Goal: Task Accomplishment & Management: Manage account settings

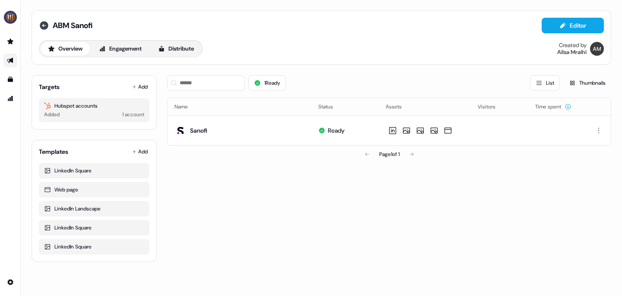
click at [45, 27] on icon at bounding box center [44, 25] width 9 height 9
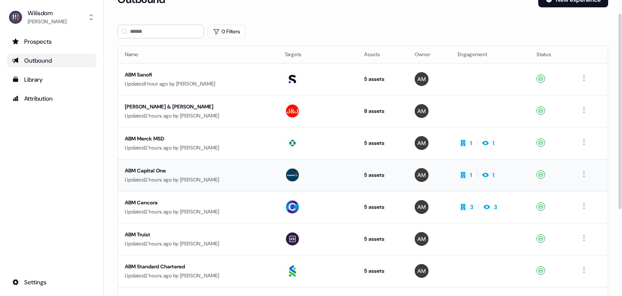
scroll to position [20, 0]
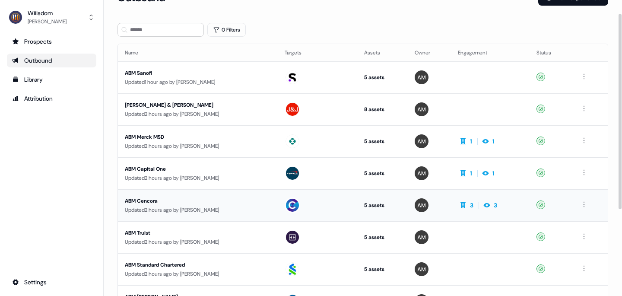
click at [140, 201] on div "ABM Cencora" at bounding box center [198, 201] width 146 height 9
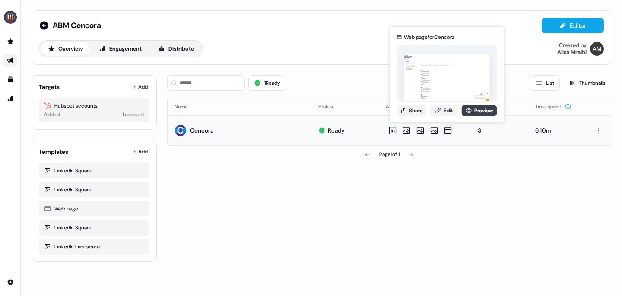
click at [484, 112] on link "Preview" at bounding box center [479, 110] width 35 height 11
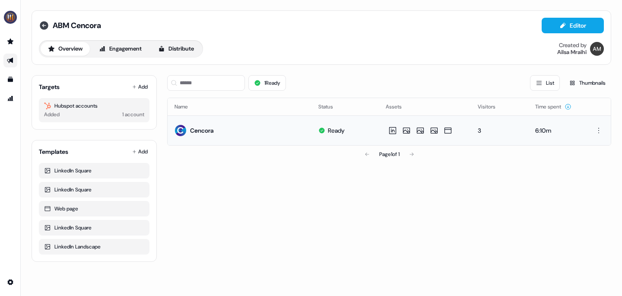
click at [44, 25] on icon at bounding box center [44, 25] width 10 height 10
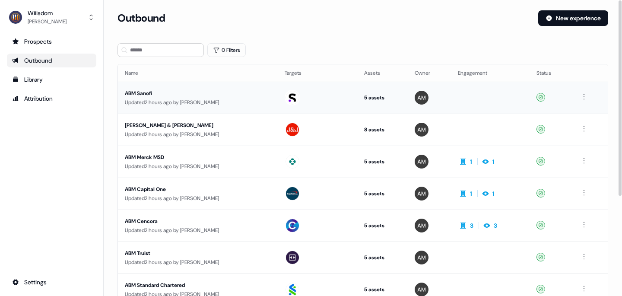
click at [148, 90] on div "ABM Sanofi" at bounding box center [198, 93] width 146 height 9
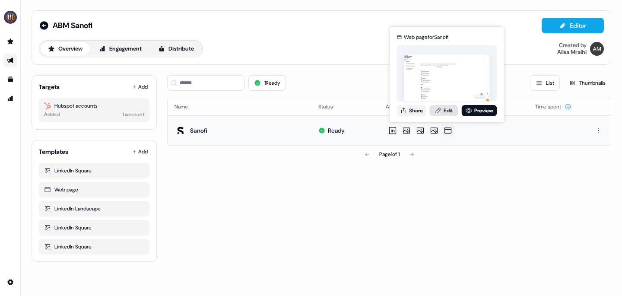
click at [448, 110] on link "Edit" at bounding box center [444, 110] width 29 height 11
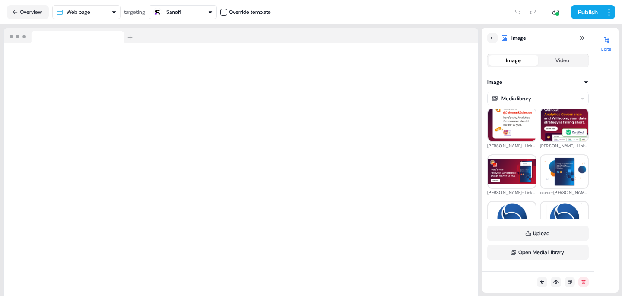
scroll to position [101, 0]
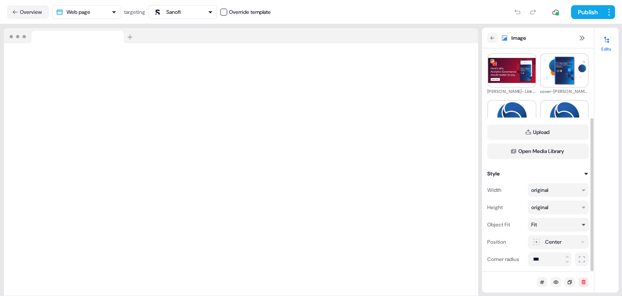
click at [578, 226] on div "Fit" at bounding box center [558, 225] width 61 height 14
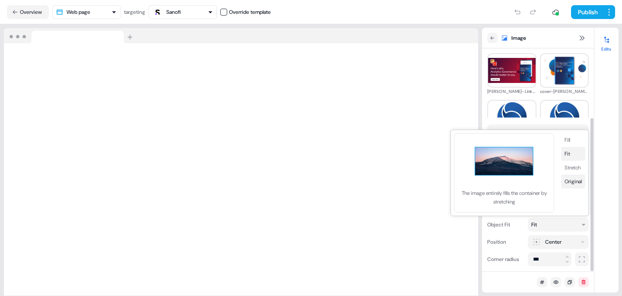
click at [576, 178] on button "Original" at bounding box center [573, 182] width 24 height 14
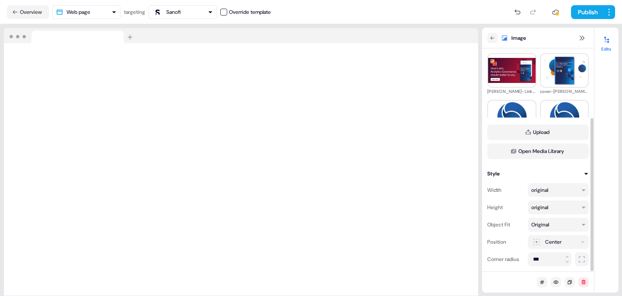
click at [578, 238] on html "For the best experience switch devices to a bigger screen. Go to [DOMAIN_NAME] …" at bounding box center [311, 148] width 622 height 296
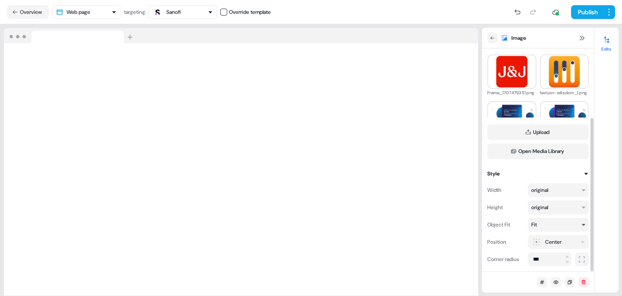
click at [583, 225] on icon "button" at bounding box center [583, 224] width 5 height 5
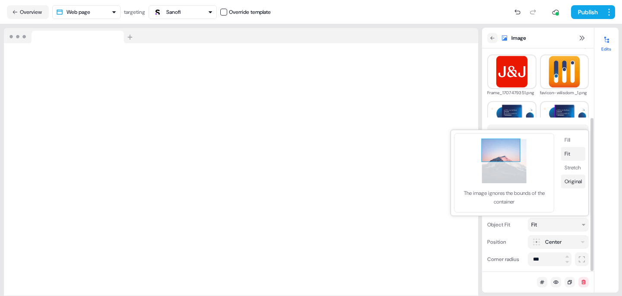
click at [576, 182] on button "Original" at bounding box center [573, 182] width 24 height 14
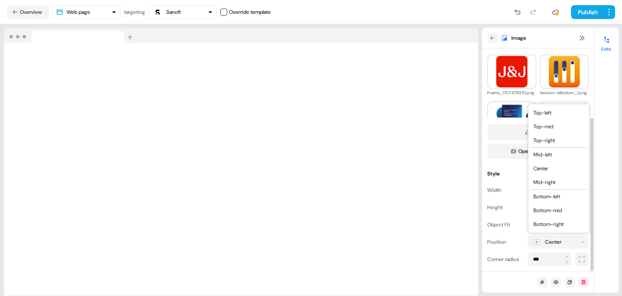
click at [564, 241] on html "For the best experience switch devices to a bigger screen. Go to [DOMAIN_NAME] …" at bounding box center [311, 148] width 622 height 296
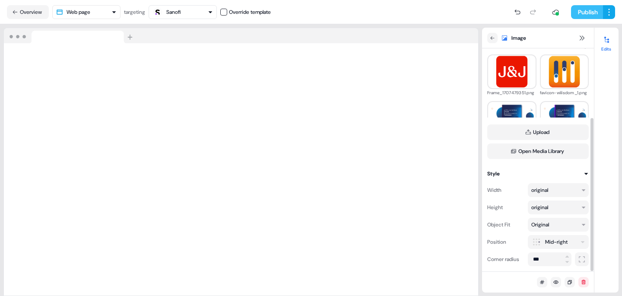
click at [587, 11] on button "Publish" at bounding box center [587, 12] width 32 height 14
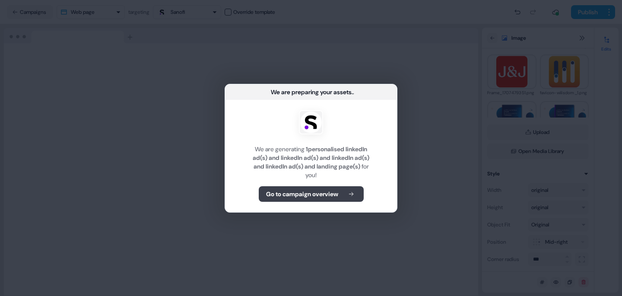
click at [328, 192] on b "Go to campaign overview" at bounding box center [302, 194] width 72 height 9
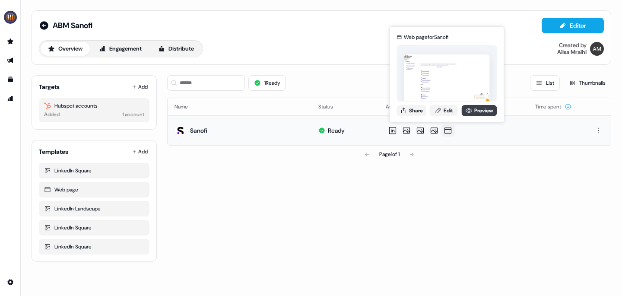
click at [479, 110] on link "Preview" at bounding box center [479, 110] width 35 height 11
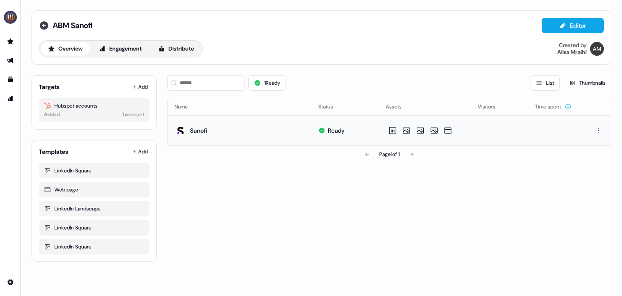
click at [47, 25] on icon at bounding box center [44, 25] width 9 height 9
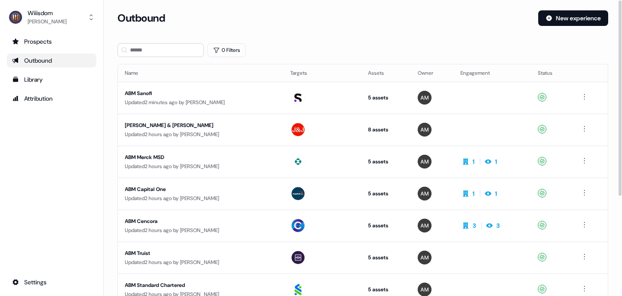
click at [157, 125] on div "[PERSON_NAME] & [PERSON_NAME]" at bounding box center [201, 125] width 152 height 9
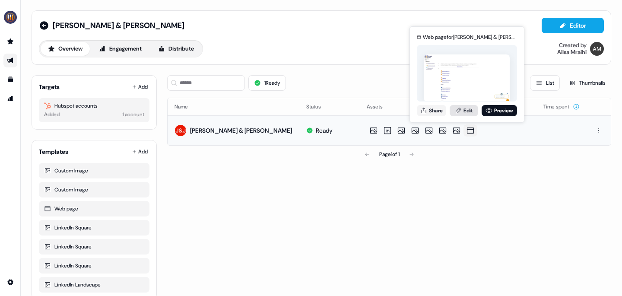
click at [465, 108] on link "Edit" at bounding box center [464, 110] width 29 height 11
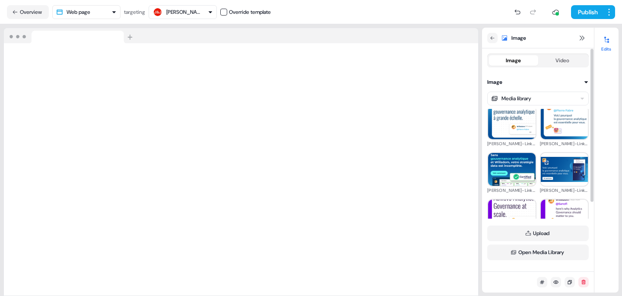
scroll to position [101, 0]
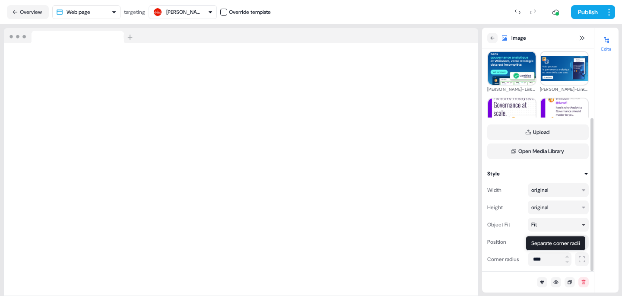
click at [573, 229] on div "Fit" at bounding box center [558, 225] width 61 height 14
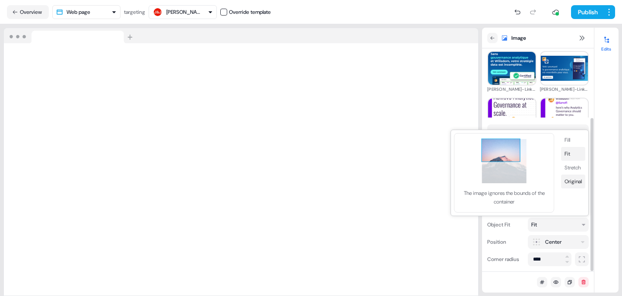
click at [578, 182] on button "Original" at bounding box center [573, 182] width 24 height 14
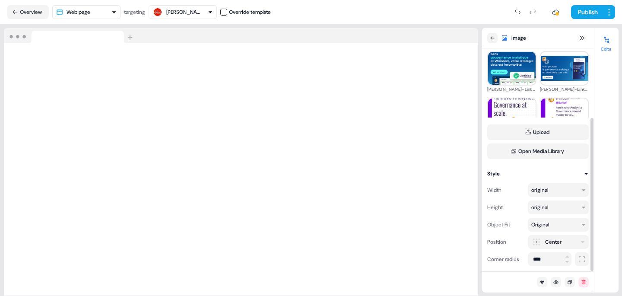
click at [567, 245] on html "For the best experience switch devices to a bigger screen. Go to [DOMAIN_NAME] …" at bounding box center [311, 148] width 622 height 296
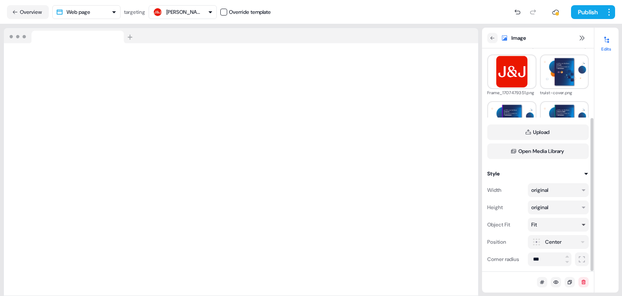
click at [560, 223] on div "Fit" at bounding box center [555, 224] width 46 height 9
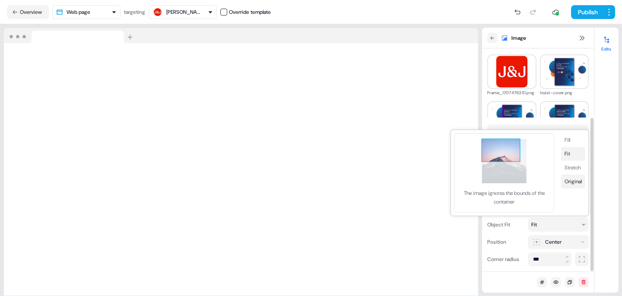
click at [572, 181] on button "Original" at bounding box center [573, 182] width 24 height 14
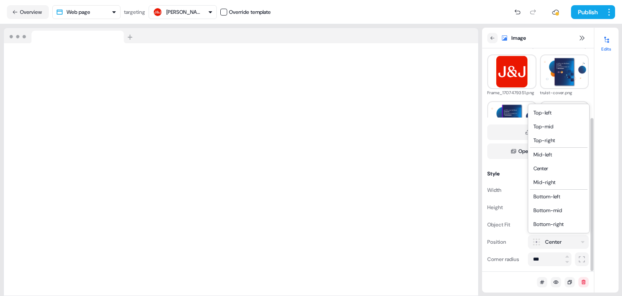
click at [566, 242] on html "For the best experience switch devices to a bigger screen. Go to [DOMAIN_NAME] …" at bounding box center [311, 148] width 622 height 296
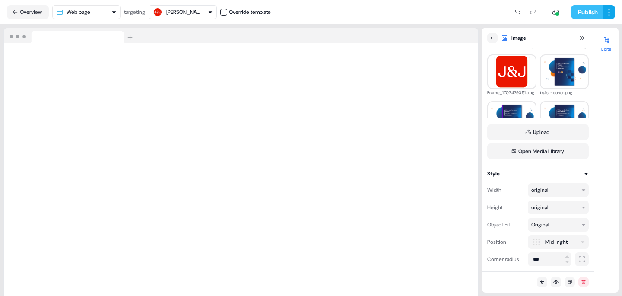
click at [585, 8] on button "Publish" at bounding box center [587, 12] width 32 height 14
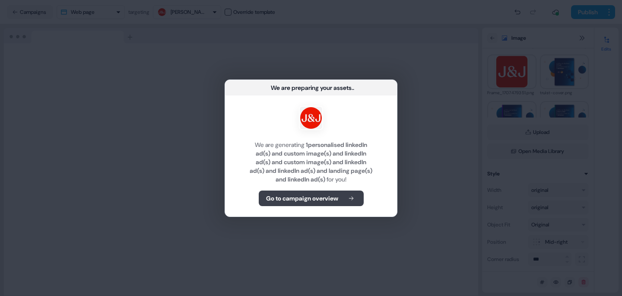
click at [294, 197] on b "Go to campaign overview" at bounding box center [302, 198] width 72 height 9
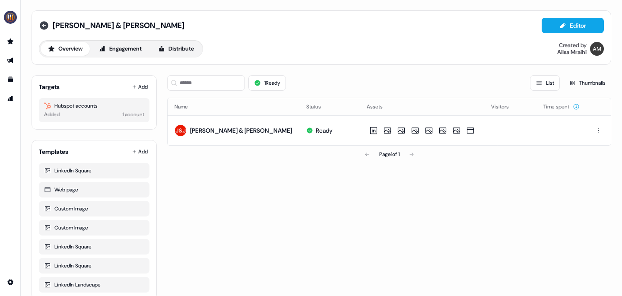
click at [45, 26] on icon at bounding box center [44, 25] width 9 height 9
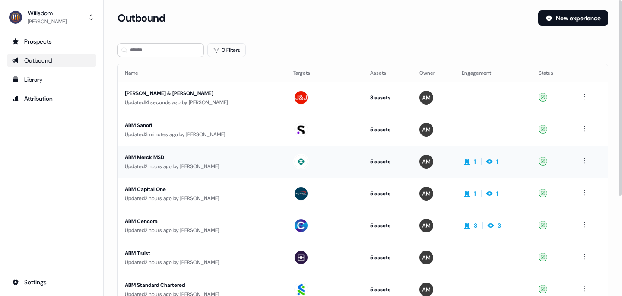
click at [149, 157] on div "ABM Merck MSD" at bounding box center [202, 157] width 155 height 9
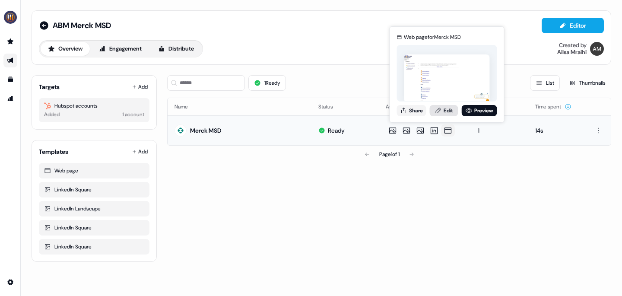
click at [446, 109] on link "Edit" at bounding box center [444, 110] width 29 height 11
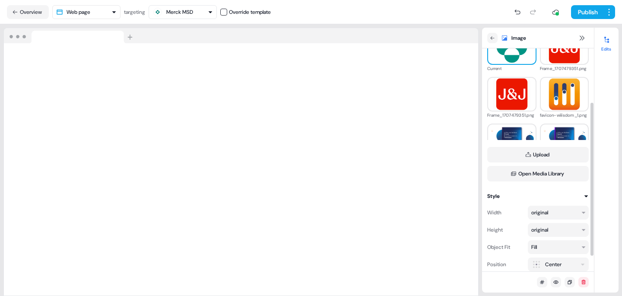
scroll to position [101, 0]
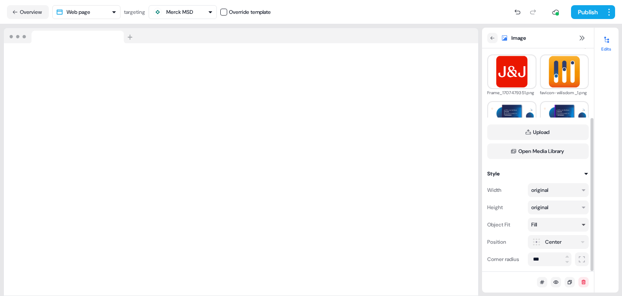
click at [567, 225] on div "Fill" at bounding box center [555, 224] width 46 height 9
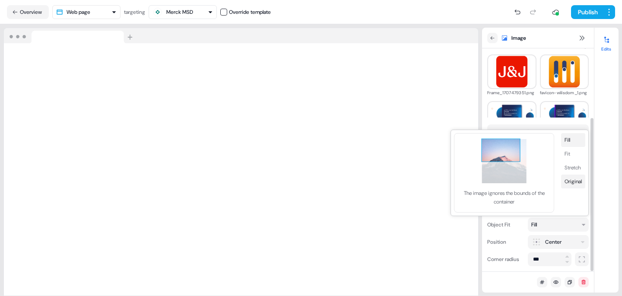
click at [570, 184] on button "Original" at bounding box center [573, 182] width 24 height 14
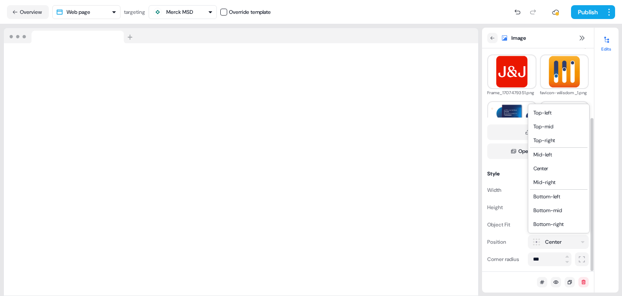
click at [567, 240] on html "For the best experience switch devices to a bigger screen. Go to [DOMAIN_NAME] …" at bounding box center [311, 148] width 622 height 296
click at [556, 247] on html "For the best experience switch devices to a bigger screen. Go to [DOMAIN_NAME] …" at bounding box center [311, 148] width 622 height 296
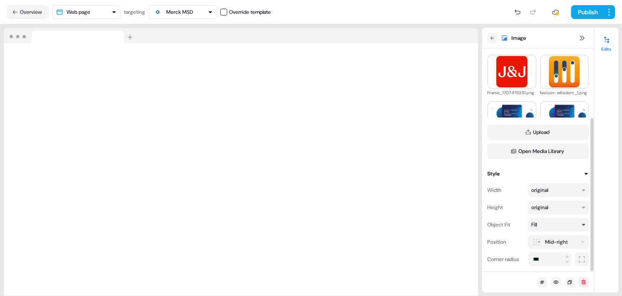
click at [564, 226] on div "Fill" at bounding box center [555, 224] width 46 height 9
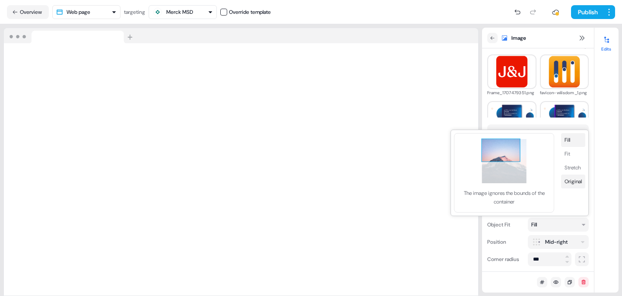
click at [579, 182] on button "Original" at bounding box center [573, 182] width 24 height 14
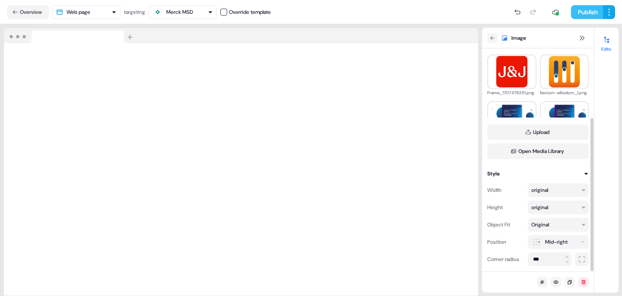
click at [580, 11] on button "Publish" at bounding box center [587, 12] width 32 height 14
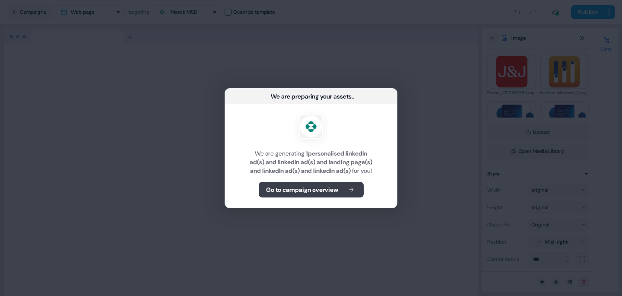
click at [306, 193] on b "Go to campaign overview" at bounding box center [302, 189] width 72 height 9
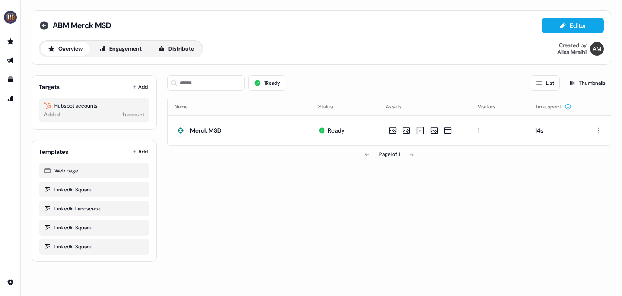
click at [41, 22] on icon at bounding box center [44, 25] width 9 height 9
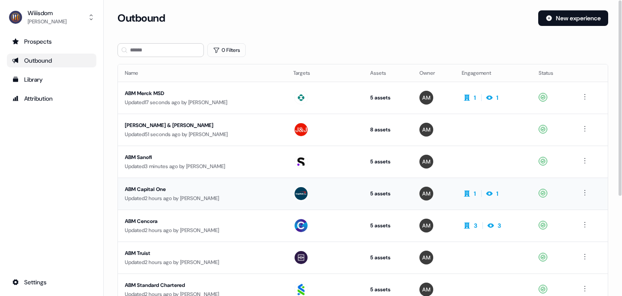
click at [140, 187] on div "ABM Capital One" at bounding box center [202, 189] width 155 height 9
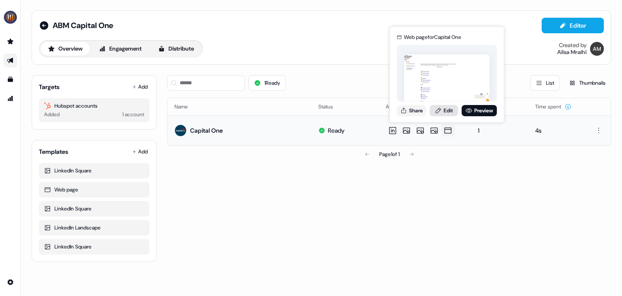
click at [448, 115] on link "Edit" at bounding box center [444, 110] width 29 height 11
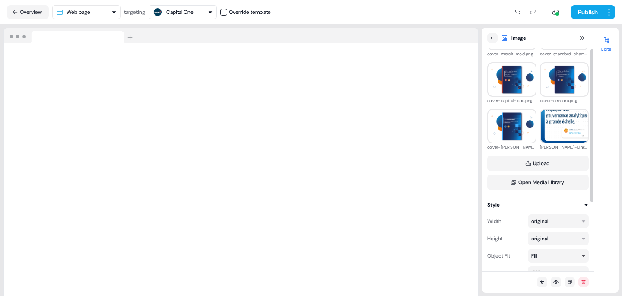
scroll to position [101, 0]
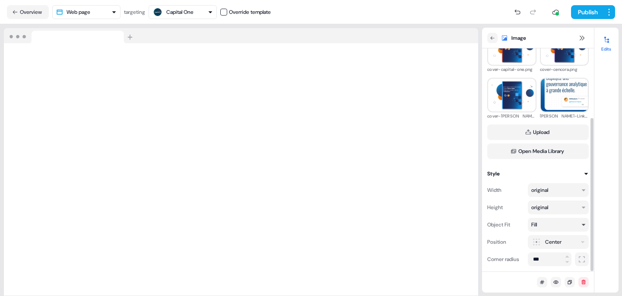
click at [573, 225] on div "Fill" at bounding box center [555, 224] width 46 height 9
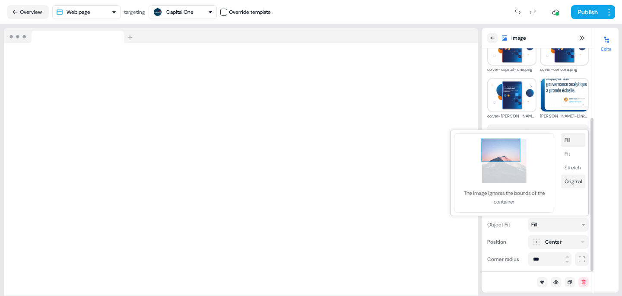
click at [575, 185] on button "Original" at bounding box center [573, 182] width 24 height 14
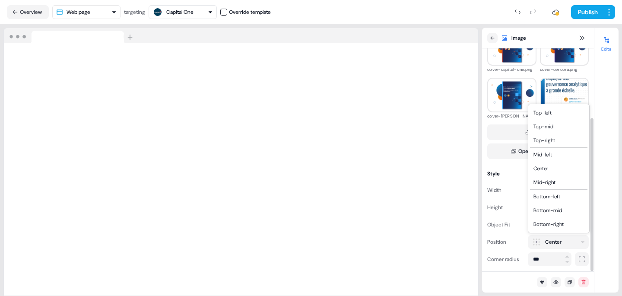
click at [571, 238] on html "For the best experience switch devices to a bigger screen. Go to [DOMAIN_NAME] …" at bounding box center [311, 148] width 622 height 296
drag, startPoint x: 559, startPoint y: 157, endPoint x: 549, endPoint y: 158, distance: 10.5
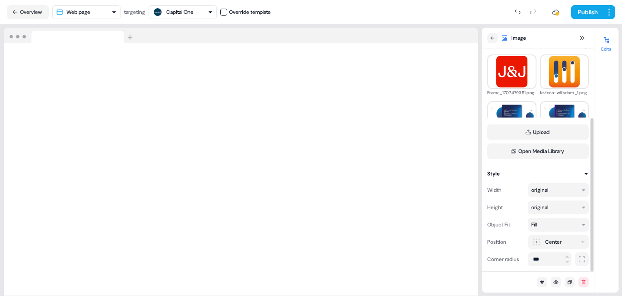
click at [550, 245] on html "For the best experience switch devices to a bigger screen. Go to [DOMAIN_NAME] …" at bounding box center [311, 148] width 622 height 296
click at [552, 225] on div "Fill" at bounding box center [555, 224] width 46 height 9
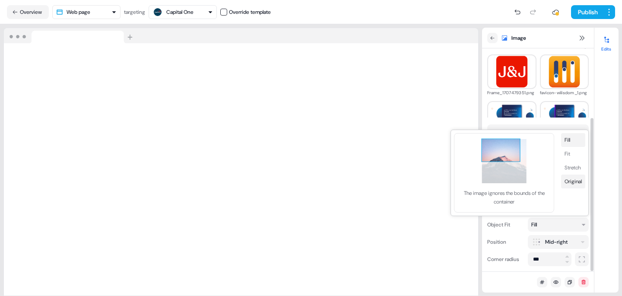
click at [570, 179] on button "Original" at bounding box center [573, 182] width 24 height 14
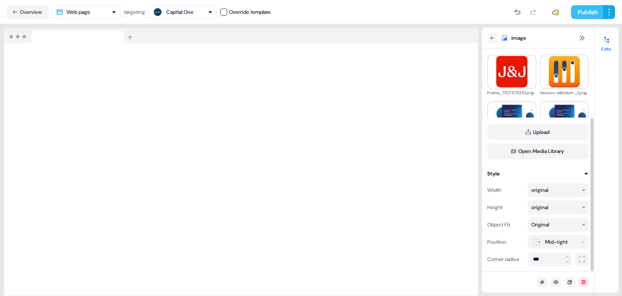
click at [583, 13] on button "Publish" at bounding box center [587, 12] width 32 height 14
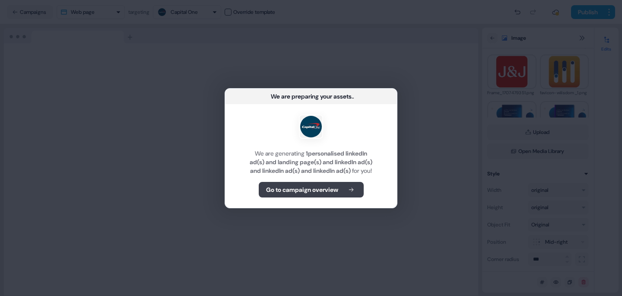
click at [302, 194] on b "Go to campaign overview" at bounding box center [302, 189] width 72 height 9
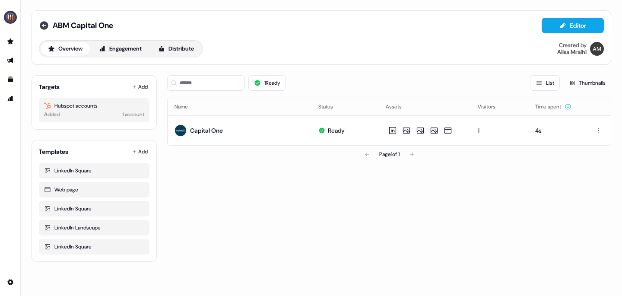
click at [46, 27] on icon at bounding box center [44, 25] width 9 height 9
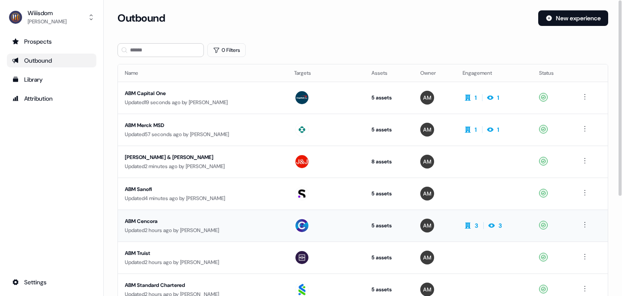
click at [141, 221] on div "ABM Cencora" at bounding box center [203, 221] width 156 height 9
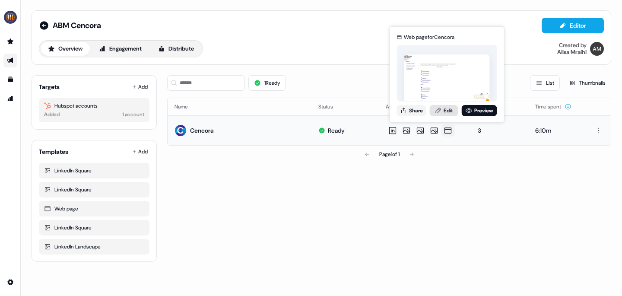
click at [448, 111] on link "Edit" at bounding box center [444, 110] width 29 height 11
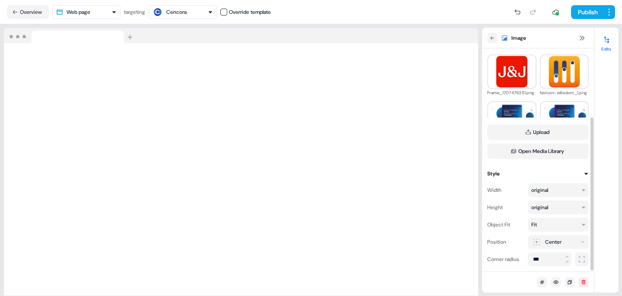
scroll to position [100, 0]
click at [580, 228] on div "Fit" at bounding box center [558, 226] width 61 height 14
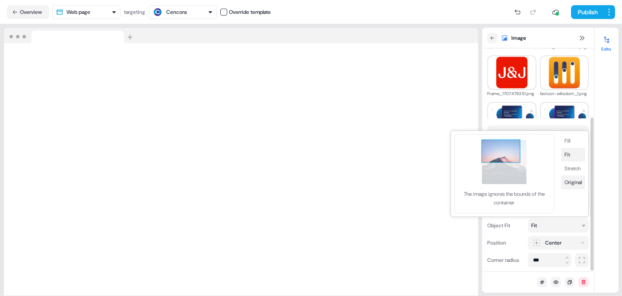
click at [574, 184] on button "Original" at bounding box center [573, 182] width 24 height 14
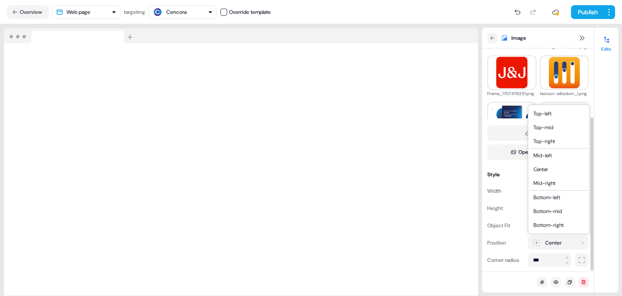
click at [567, 241] on html "For the best experience switch devices to a bigger screen. Go to [DOMAIN_NAME] …" at bounding box center [311, 148] width 622 height 296
click at [561, 242] on html "For the best experience switch devices to a bigger screen. Go to [DOMAIN_NAME] …" at bounding box center [311, 148] width 622 height 296
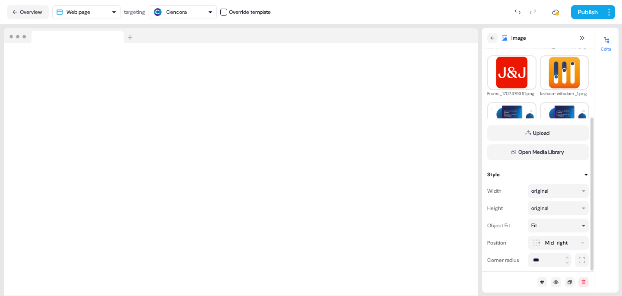
click at [555, 227] on div "Fit" at bounding box center [555, 225] width 46 height 9
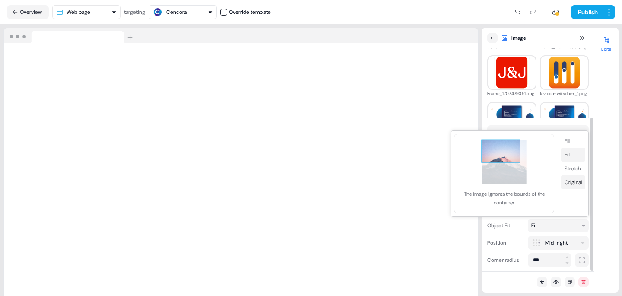
click at [578, 184] on button "Original" at bounding box center [573, 182] width 24 height 14
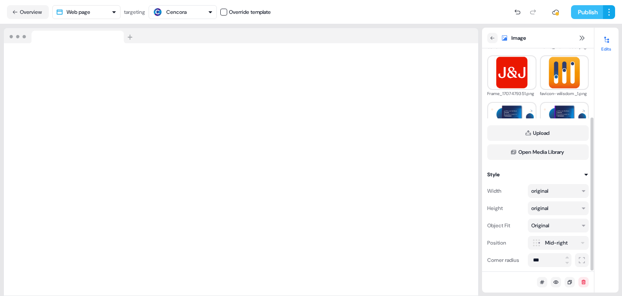
click at [582, 11] on button "Publish" at bounding box center [587, 12] width 32 height 14
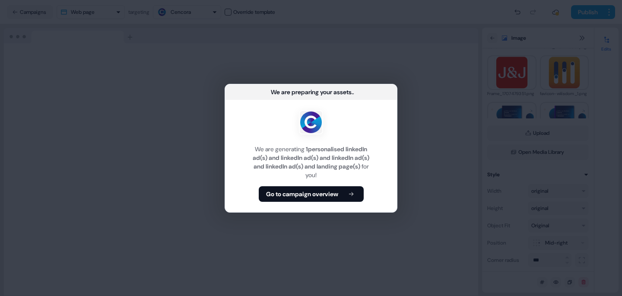
click at [322, 187] on button "Go to campaign overview" at bounding box center [311, 194] width 105 height 16
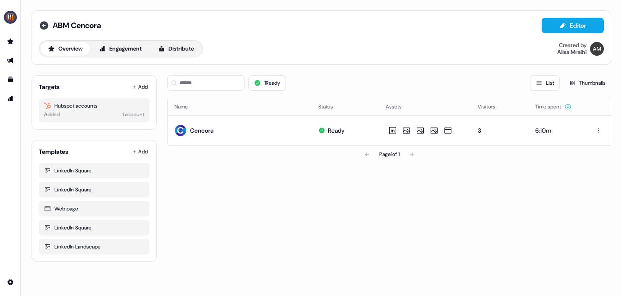
click at [43, 27] on icon at bounding box center [44, 25] width 9 height 9
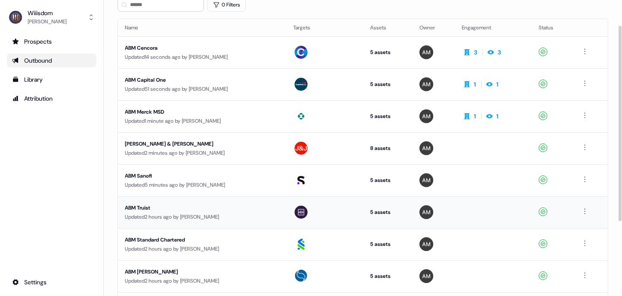
scroll to position [46, 0]
click at [140, 206] on div "ABM Truist" at bounding box center [202, 207] width 155 height 9
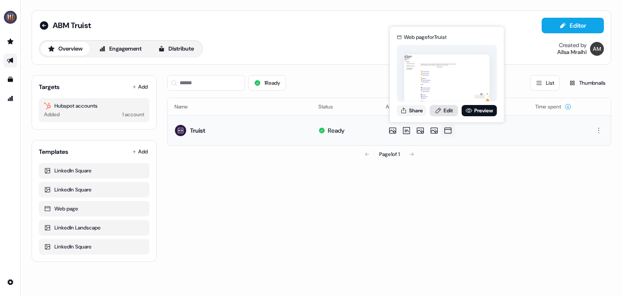
click at [453, 112] on link "Edit" at bounding box center [444, 110] width 29 height 11
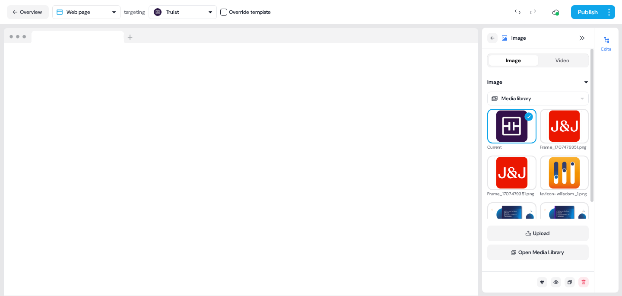
scroll to position [101, 0]
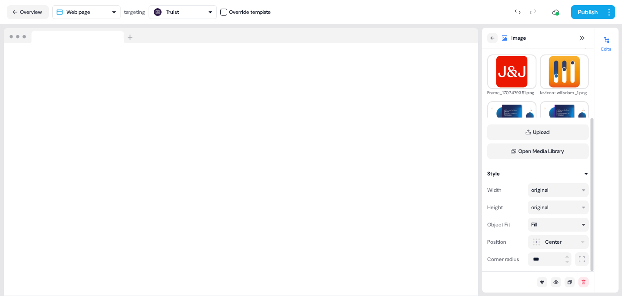
click at [574, 226] on div "Fill" at bounding box center [555, 224] width 46 height 9
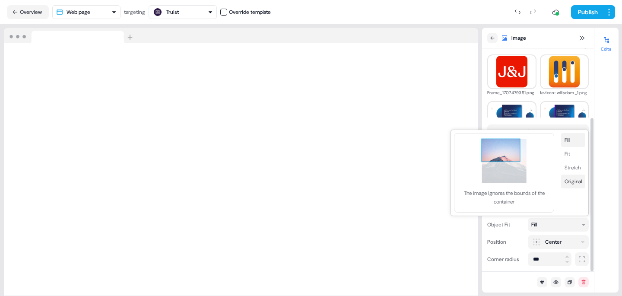
click at [573, 180] on button "Original" at bounding box center [573, 182] width 24 height 14
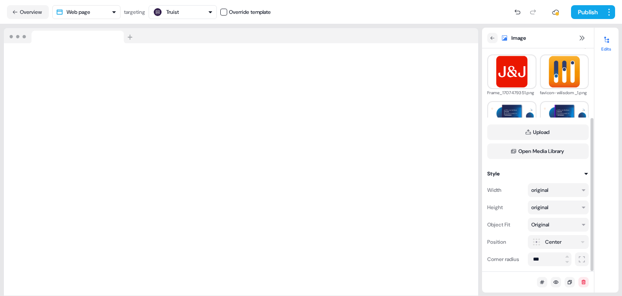
click at [574, 243] on html "For the best experience switch devices to a bigger screen. Go to [DOMAIN_NAME] …" at bounding box center [311, 148] width 622 height 296
click at [556, 225] on div "Fill" at bounding box center [555, 224] width 46 height 9
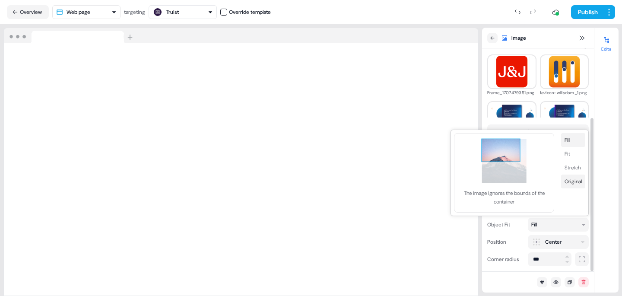
click at [569, 181] on button "Original" at bounding box center [573, 182] width 24 height 14
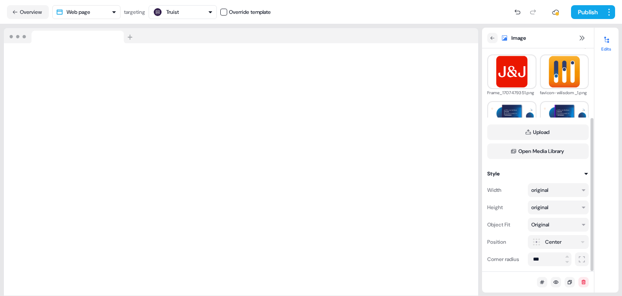
click at [562, 242] on html "For the best experience switch devices to a bigger screen. Go to [DOMAIN_NAME] …" at bounding box center [311, 148] width 622 height 296
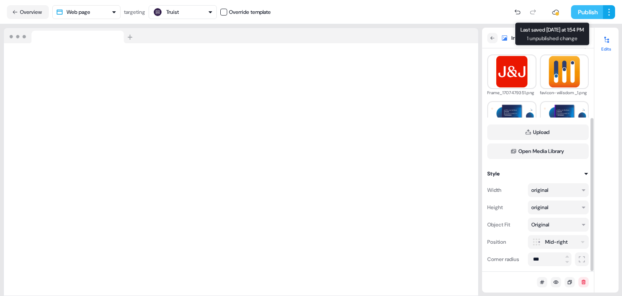
click at [574, 13] on button "Publish" at bounding box center [587, 12] width 32 height 14
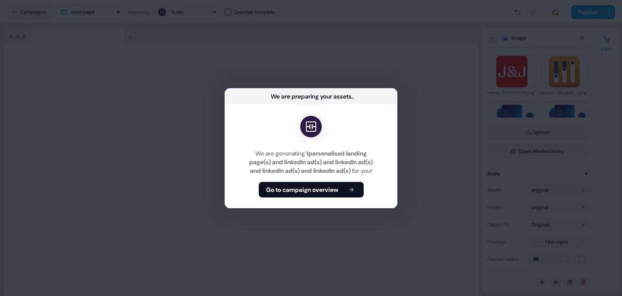
click at [311, 192] on b "Go to campaign overview" at bounding box center [302, 189] width 72 height 9
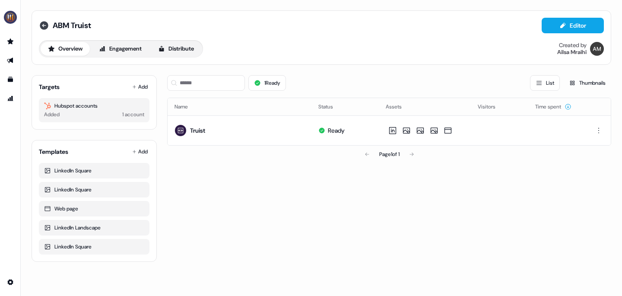
click at [43, 24] on icon at bounding box center [44, 25] width 9 height 9
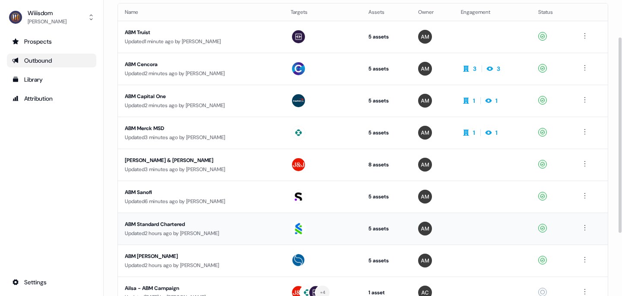
scroll to position [65, 0]
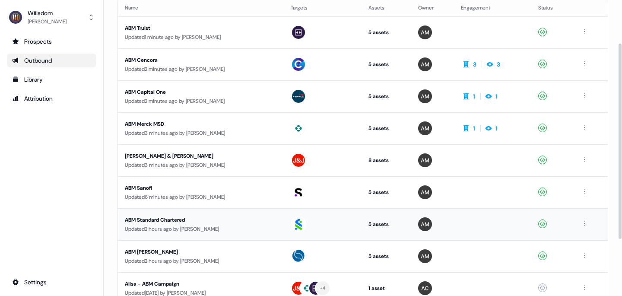
click at [163, 223] on div "ABM Standard Chartered" at bounding box center [201, 220] width 152 height 9
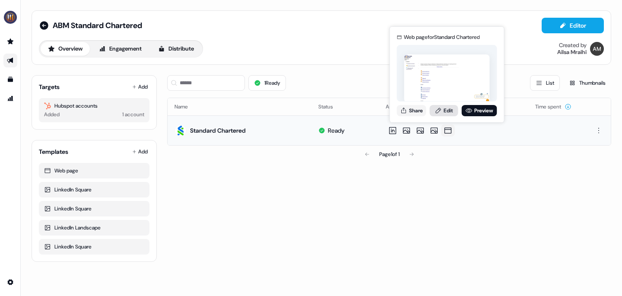
click at [444, 108] on link "Edit" at bounding box center [444, 110] width 29 height 11
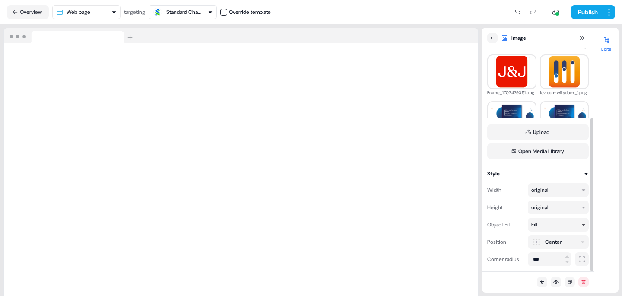
scroll to position [101, 0]
click at [575, 226] on div "Fill" at bounding box center [555, 225] width 46 height 9
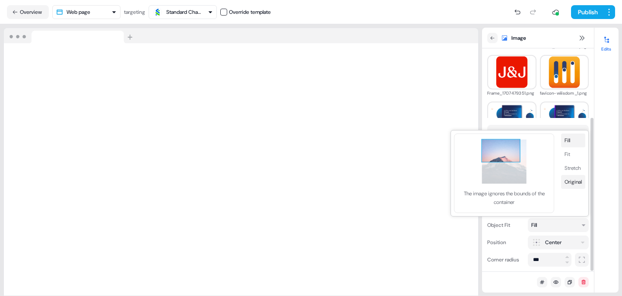
click at [584, 183] on button "Original" at bounding box center [573, 182] width 24 height 14
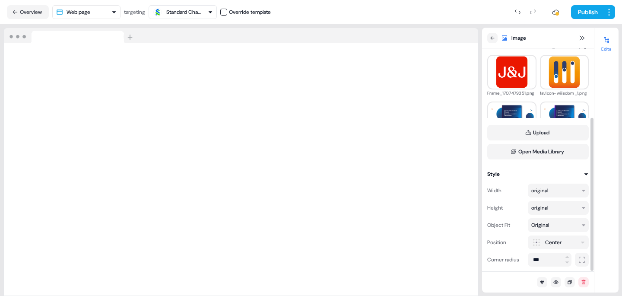
click at [571, 242] on html "For the best experience switch devices to a bigger screen. Go to [DOMAIN_NAME] …" at bounding box center [311, 148] width 622 height 296
click at [547, 227] on div "Fill" at bounding box center [555, 225] width 46 height 9
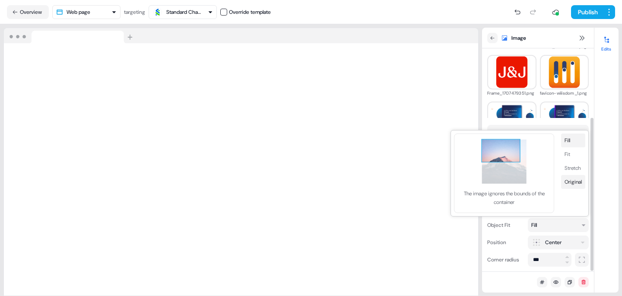
click at [570, 185] on button "Original" at bounding box center [573, 182] width 24 height 14
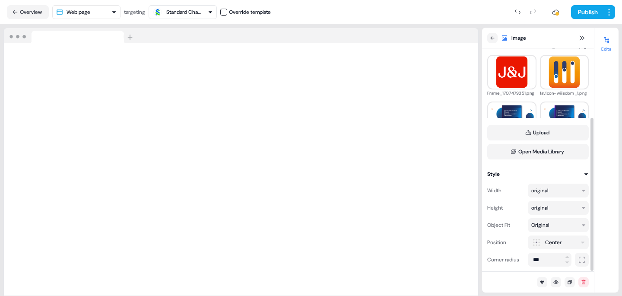
click at [566, 242] on html "For the best experience switch devices to a bigger screen. Go to [DOMAIN_NAME] …" at bounding box center [311, 148] width 622 height 296
click at [581, 9] on button "Publish" at bounding box center [587, 12] width 32 height 14
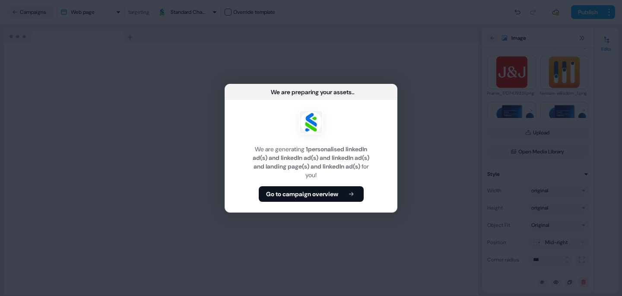
click at [298, 193] on b "Go to campaign overview" at bounding box center [302, 194] width 72 height 9
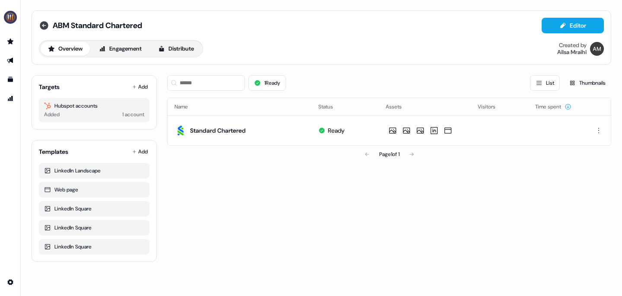
click at [45, 27] on icon at bounding box center [44, 25] width 9 height 9
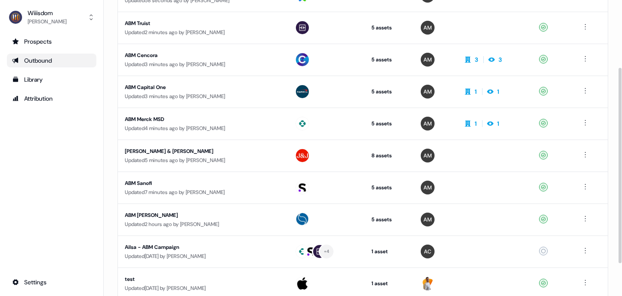
scroll to position [107, 0]
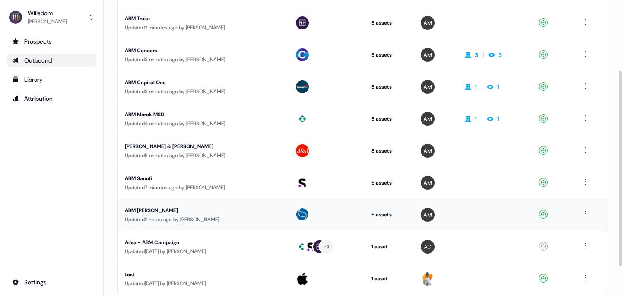
click at [153, 210] on div "ABM [PERSON_NAME]" at bounding box center [203, 210] width 156 height 9
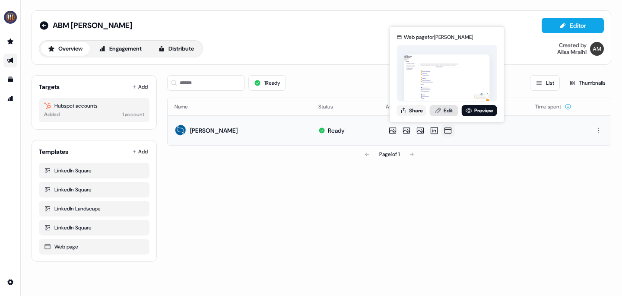
click at [446, 109] on link "Edit" at bounding box center [444, 110] width 29 height 11
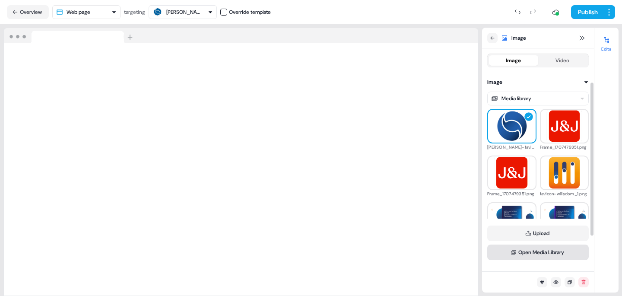
scroll to position [101, 0]
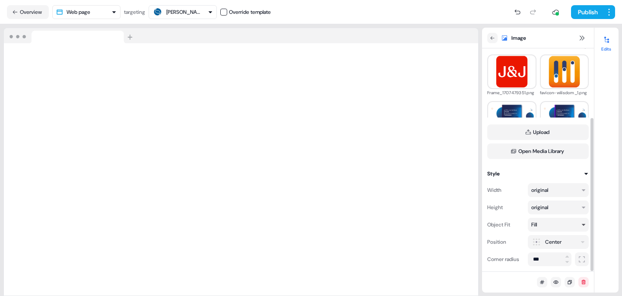
click at [562, 227] on div "Fill" at bounding box center [555, 224] width 46 height 9
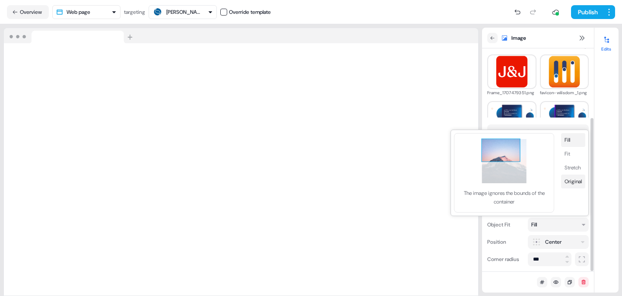
click at [574, 180] on button "Original" at bounding box center [573, 182] width 24 height 14
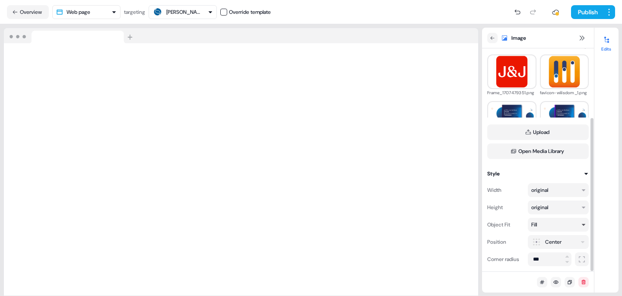
click at [550, 229] on div "Fill" at bounding box center [558, 225] width 61 height 14
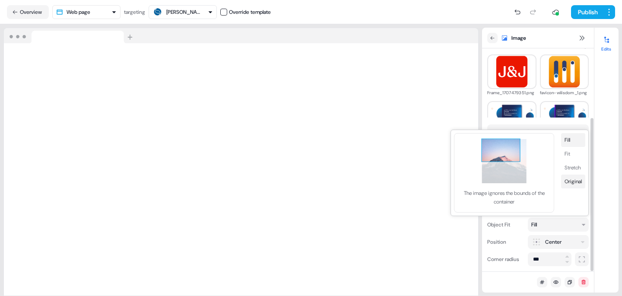
click at [575, 182] on button "Original" at bounding box center [573, 182] width 24 height 14
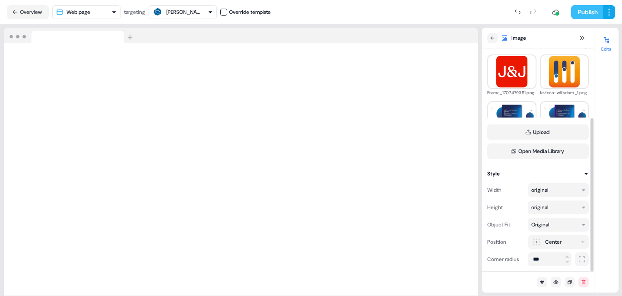
click at [584, 11] on button "Publish" at bounding box center [587, 12] width 32 height 14
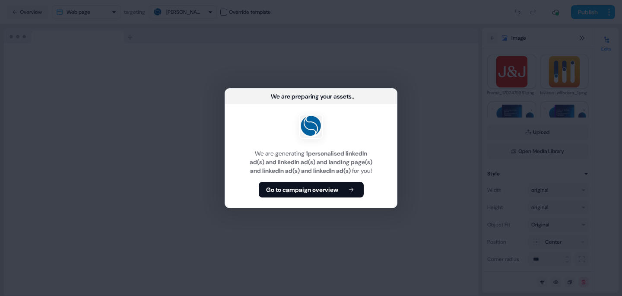
click at [330, 192] on b "Go to campaign overview" at bounding box center [302, 189] width 72 height 9
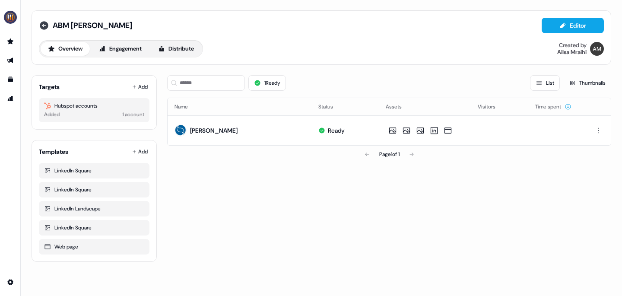
click at [43, 27] on icon at bounding box center [44, 25] width 9 height 9
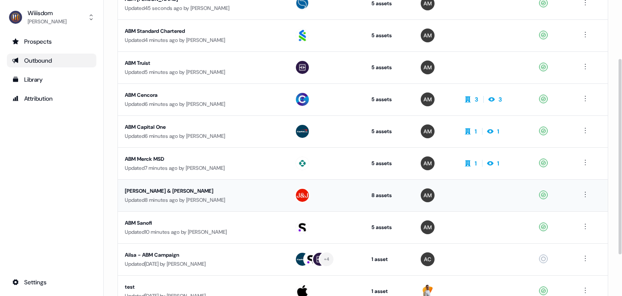
scroll to position [95, 0]
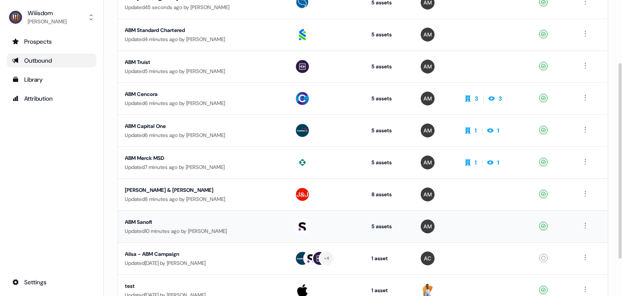
click at [140, 220] on div "ABM Sanofi" at bounding box center [203, 222] width 156 height 9
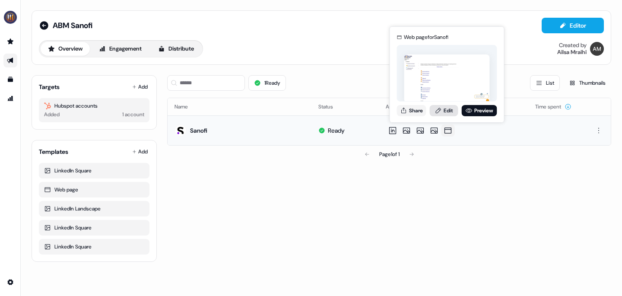
click at [447, 112] on link "Edit" at bounding box center [444, 110] width 29 height 11
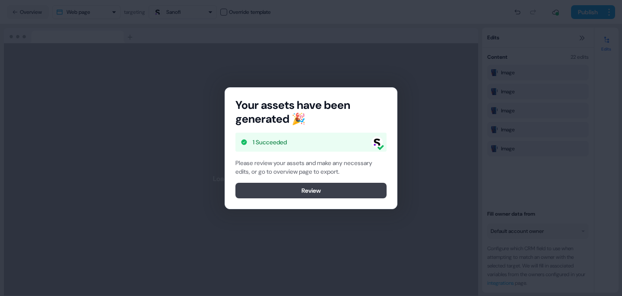
click at [310, 188] on button "Review" at bounding box center [311, 191] width 151 height 16
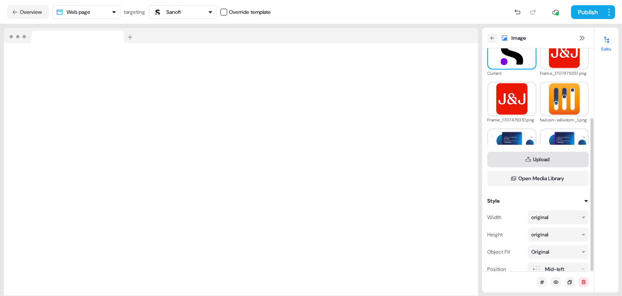
scroll to position [101, 0]
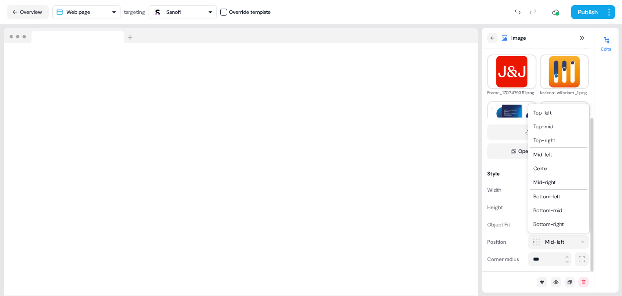
click at [559, 242] on html "For the best experience switch devices to a bigger screen. Go to [DOMAIN_NAME] …" at bounding box center [311, 148] width 622 height 296
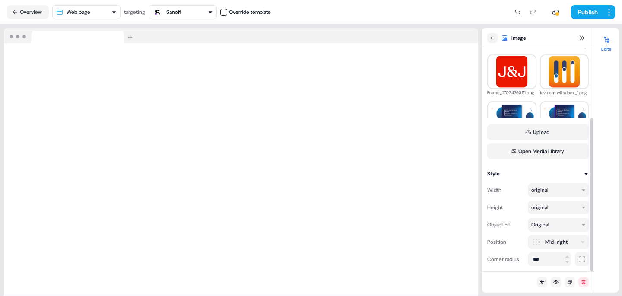
click at [564, 246] on html "For the best experience switch devices to a bigger screen. Go to [DOMAIN_NAME] …" at bounding box center [311, 148] width 622 height 296
click at [579, 11] on button "Publish" at bounding box center [587, 12] width 32 height 14
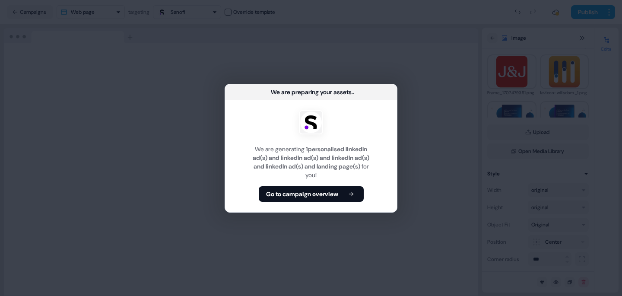
click at [309, 198] on button "Go to campaign overview" at bounding box center [311, 194] width 105 height 16
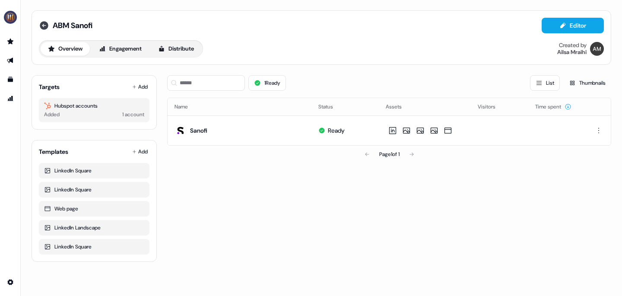
click at [46, 25] on icon at bounding box center [44, 25] width 9 height 9
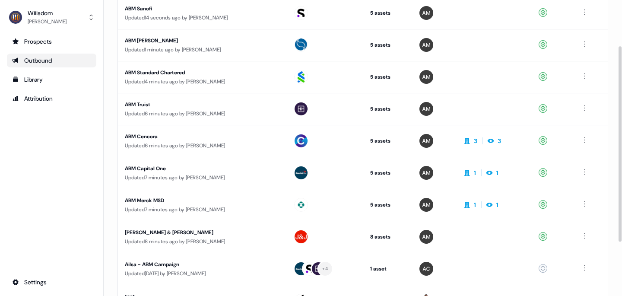
scroll to position [88, 0]
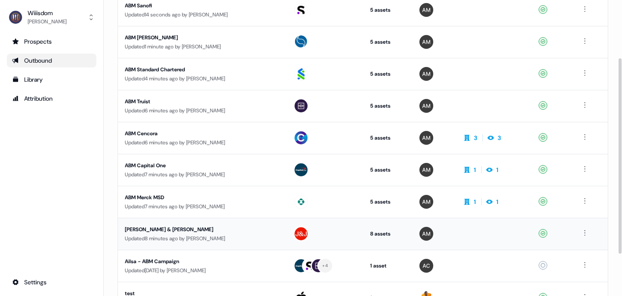
click at [166, 229] on div "[PERSON_NAME] & [PERSON_NAME]" at bounding box center [202, 229] width 155 height 9
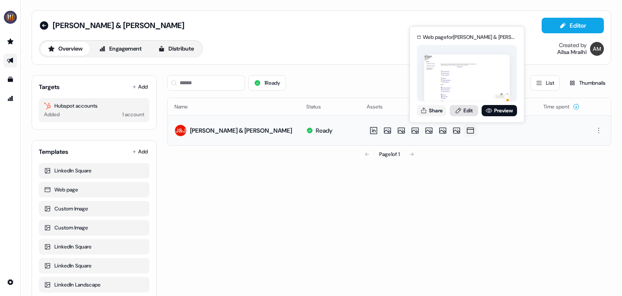
click at [467, 112] on link "Edit" at bounding box center [464, 110] width 29 height 11
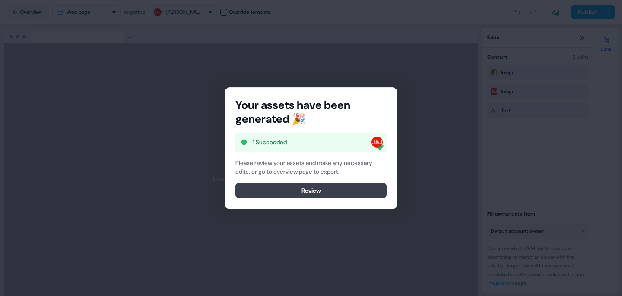
click at [314, 192] on button "Review" at bounding box center [311, 191] width 151 height 16
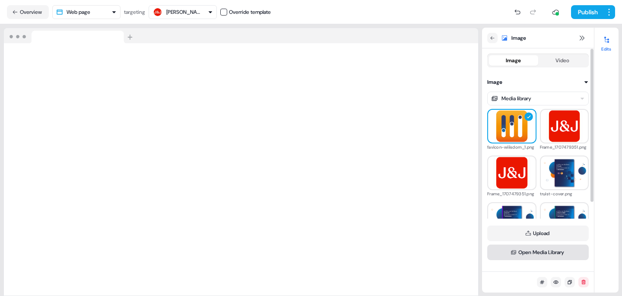
scroll to position [101, 0]
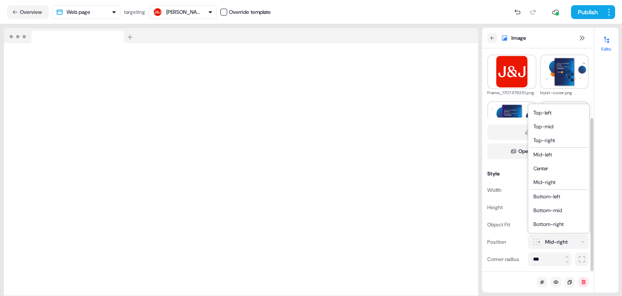
click at [566, 240] on html "For the best experience switch devices to a bigger screen. Go to [DOMAIN_NAME] …" at bounding box center [311, 148] width 622 height 296
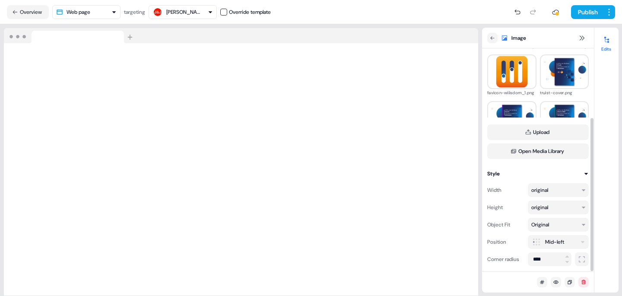
click at [552, 248] on html "For the best experience switch devices to a bigger screen. Go to [DOMAIN_NAME] …" at bounding box center [311, 148] width 622 height 296
click at [587, 13] on button "Publish" at bounding box center [587, 12] width 32 height 14
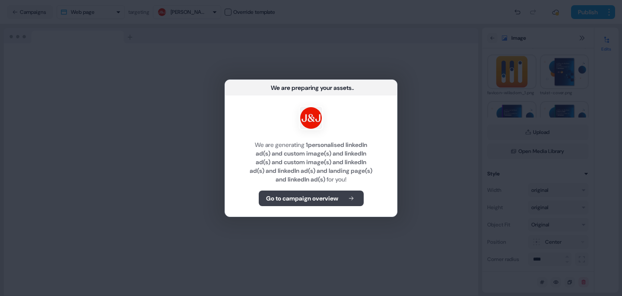
click at [306, 195] on b "Go to campaign overview" at bounding box center [302, 198] width 72 height 9
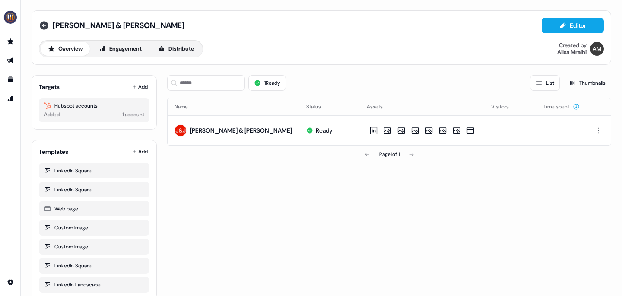
click at [43, 26] on icon at bounding box center [44, 25] width 9 height 9
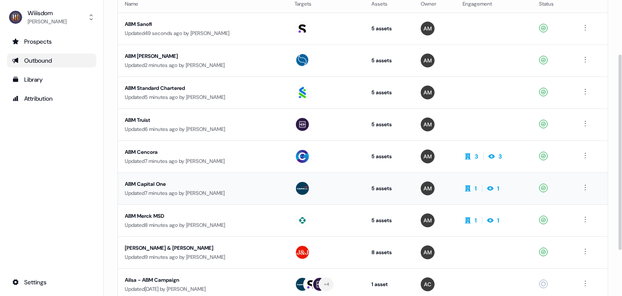
scroll to position [86, 0]
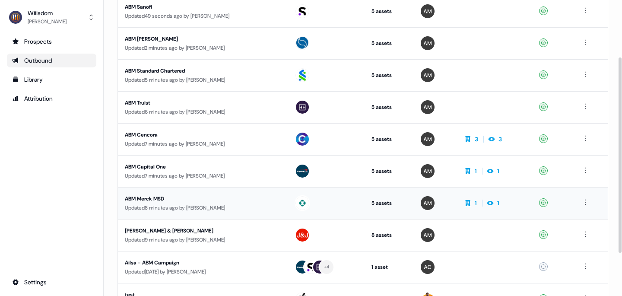
click at [157, 196] on div "ABM Merck MSD" at bounding box center [203, 198] width 156 height 9
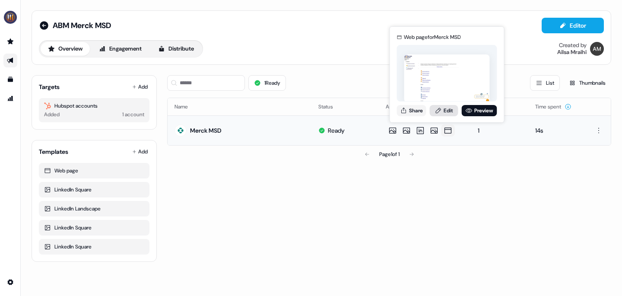
click at [452, 110] on link "Edit" at bounding box center [444, 110] width 29 height 11
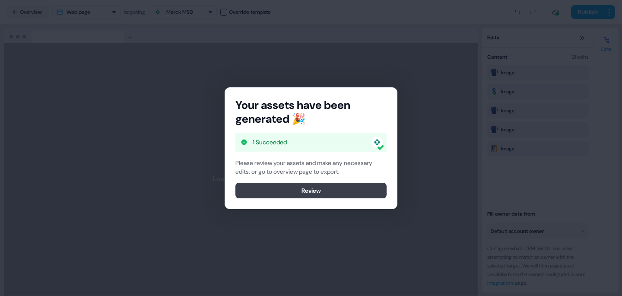
click at [320, 189] on button "Review" at bounding box center [311, 191] width 151 height 16
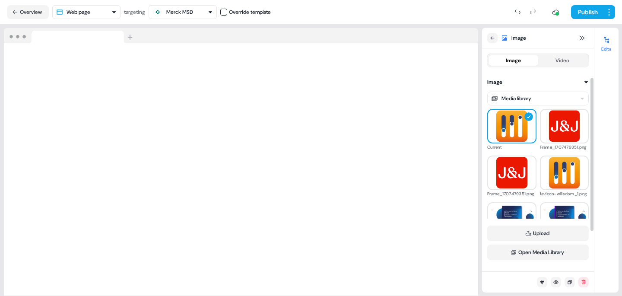
scroll to position [101, 0]
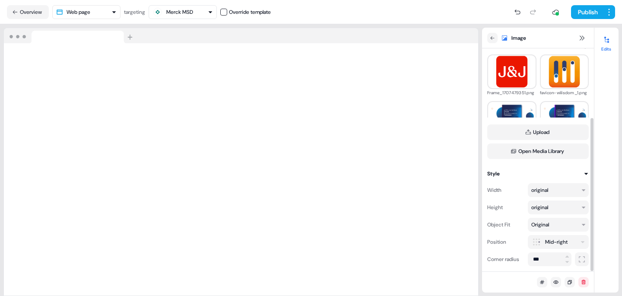
click at [571, 244] on html "For the best experience switch devices to a bigger screen. Go to [DOMAIN_NAME] …" at bounding box center [311, 148] width 622 height 296
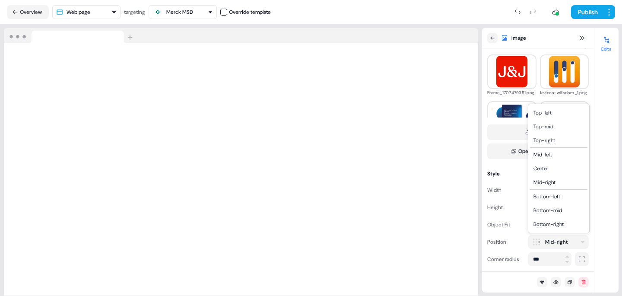
drag, startPoint x: 551, startPoint y: 169, endPoint x: 547, endPoint y: 172, distance: 5.0
click at [558, 241] on html "For the best experience switch devices to a bigger screen. Go to [DOMAIN_NAME] …" at bounding box center [311, 148] width 622 height 296
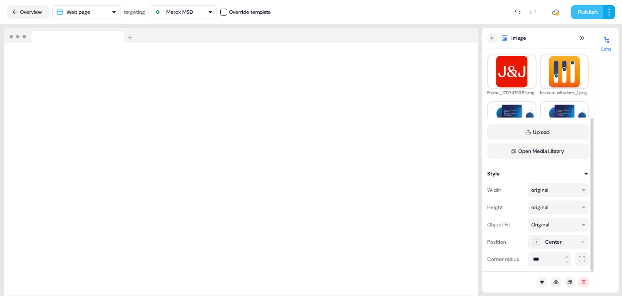
click at [583, 10] on button "Publish" at bounding box center [587, 12] width 32 height 14
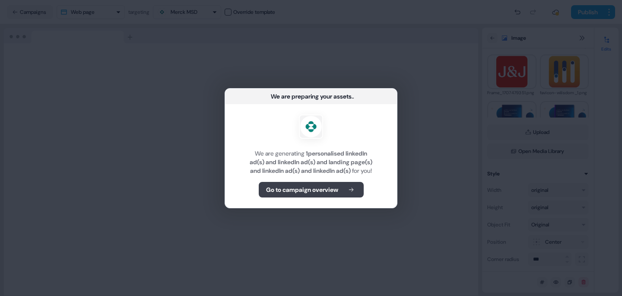
click at [322, 190] on b "Go to campaign overview" at bounding box center [302, 189] width 72 height 9
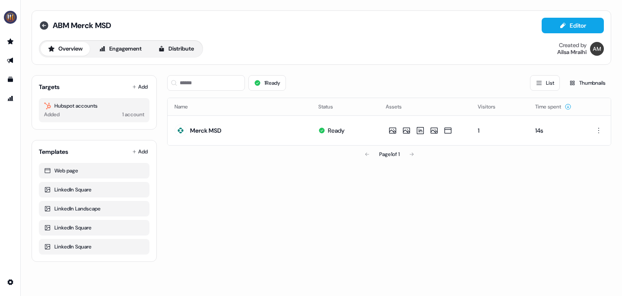
click at [44, 25] on icon at bounding box center [44, 25] width 9 height 9
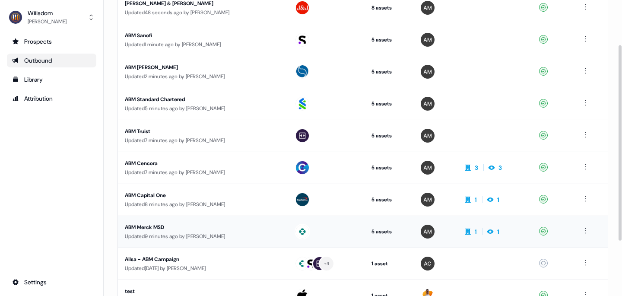
scroll to position [90, 0]
click at [161, 191] on div "ABM Capital One" at bounding box center [203, 195] width 156 height 9
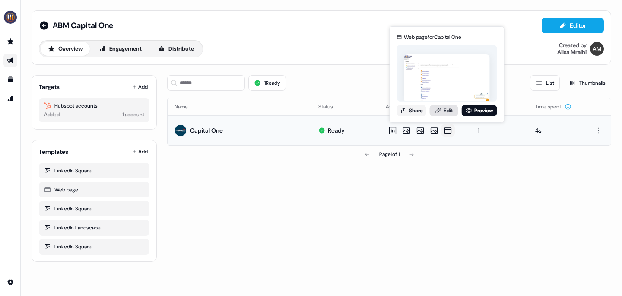
click at [449, 111] on link "Edit" at bounding box center [444, 110] width 29 height 11
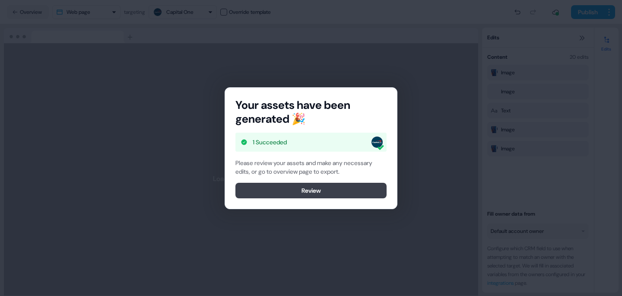
click at [305, 189] on button "Review" at bounding box center [311, 191] width 151 height 16
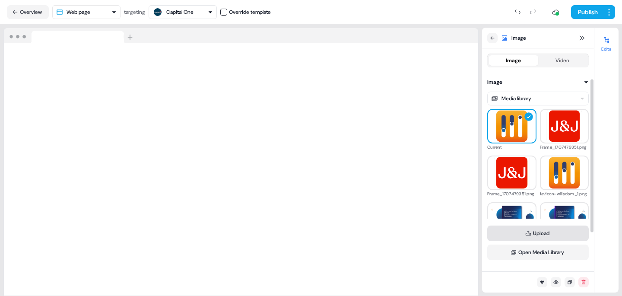
scroll to position [101, 0]
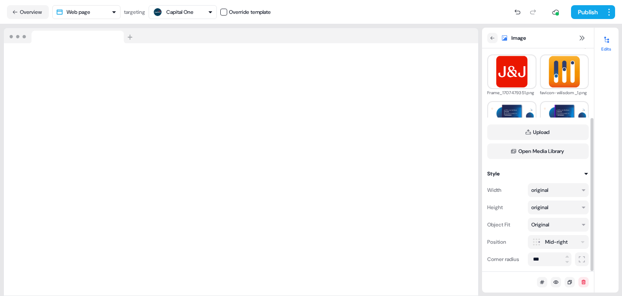
click at [558, 241] on html "For the best experience switch devices to a bigger screen. Go to [DOMAIN_NAME] …" at bounding box center [311, 148] width 622 height 296
click at [559, 245] on html "For the best experience switch devices to a bigger screen. Go to [DOMAIN_NAME] …" at bounding box center [311, 148] width 622 height 296
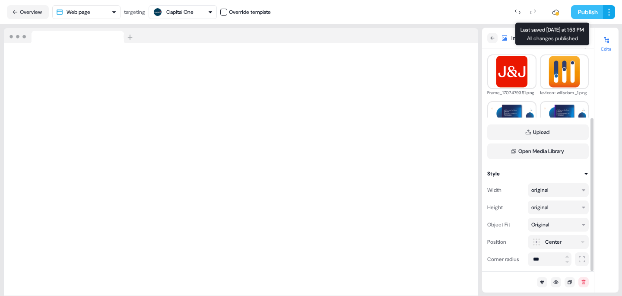
click at [575, 13] on button "Publish" at bounding box center [587, 12] width 32 height 14
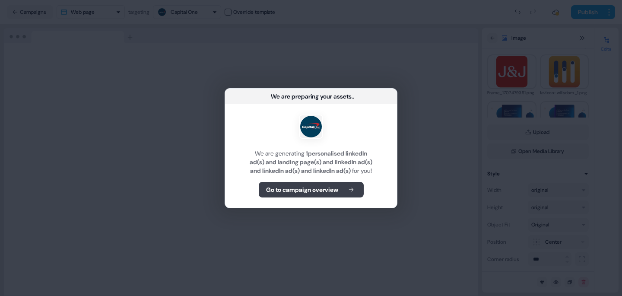
click at [316, 189] on b "Go to campaign overview" at bounding box center [302, 189] width 72 height 9
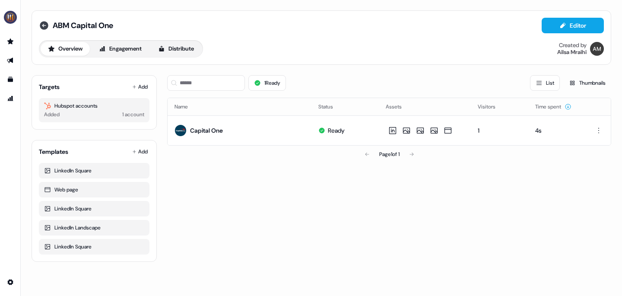
click at [43, 27] on icon at bounding box center [44, 25] width 9 height 9
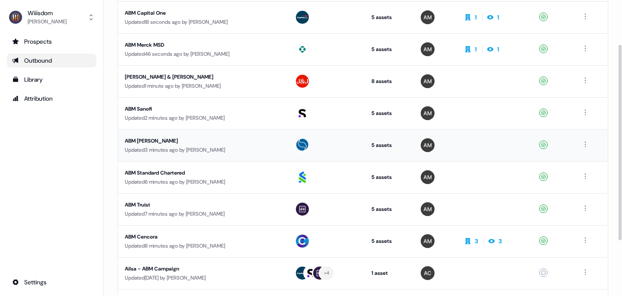
scroll to position [67, 0]
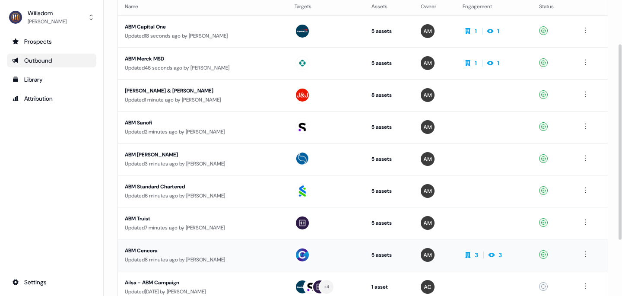
click at [136, 250] on div "ABM Cencora" at bounding box center [203, 250] width 156 height 9
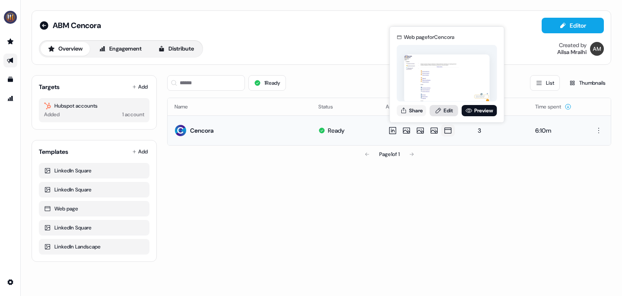
click at [447, 111] on link "Edit" at bounding box center [444, 110] width 29 height 11
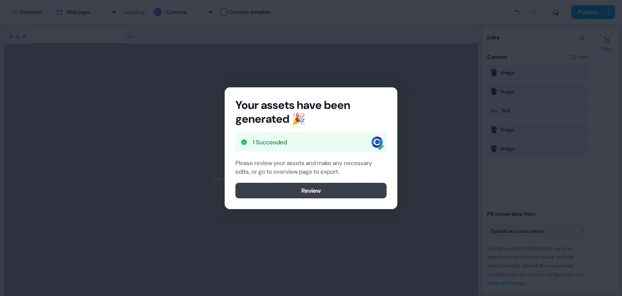
click at [310, 191] on button "Review" at bounding box center [311, 191] width 151 height 16
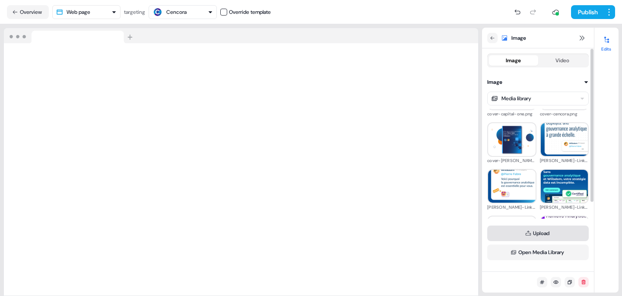
scroll to position [101, 0]
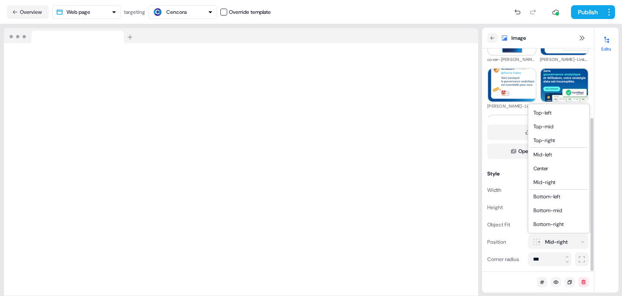
click at [552, 238] on html "For the best experience switch devices to a bigger screen. Go to [DOMAIN_NAME] …" at bounding box center [311, 148] width 622 height 296
drag, startPoint x: 558, startPoint y: 168, endPoint x: 553, endPoint y: 168, distance: 4.8
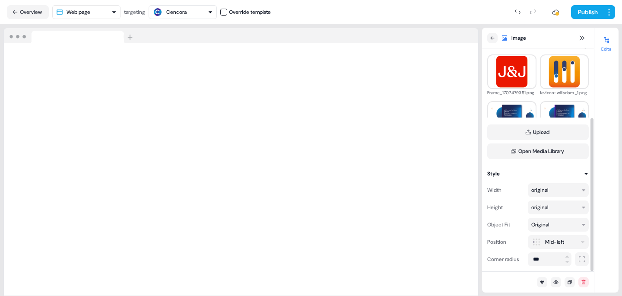
click at [558, 243] on html "For the best experience switch devices to a bigger screen. Go to [DOMAIN_NAME] …" at bounding box center [311, 148] width 622 height 296
click at [590, 10] on button "Publish" at bounding box center [587, 12] width 32 height 14
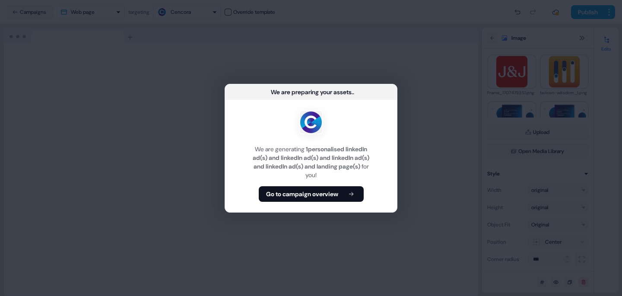
click at [316, 193] on b "Go to campaign overview" at bounding box center [302, 194] width 72 height 9
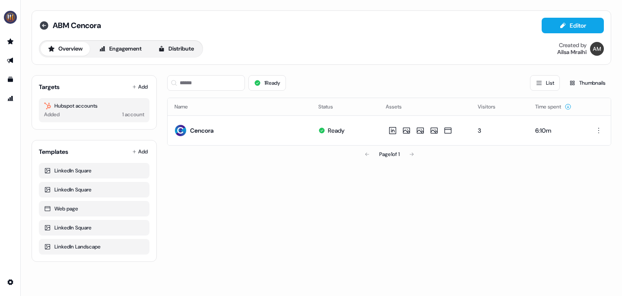
click at [45, 26] on icon at bounding box center [44, 25] width 9 height 9
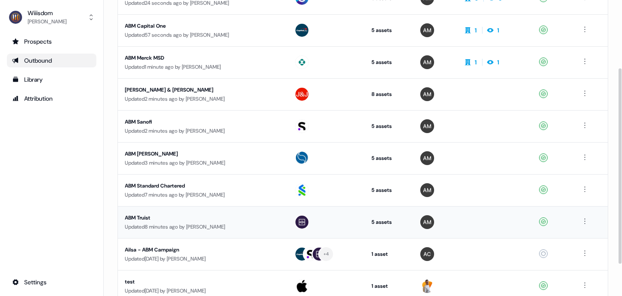
scroll to position [103, 0]
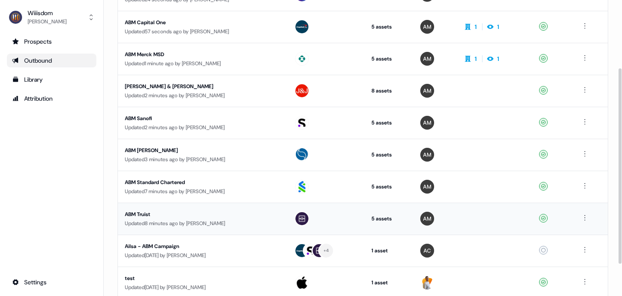
click at [142, 213] on div "ABM Truist" at bounding box center [203, 214] width 156 height 9
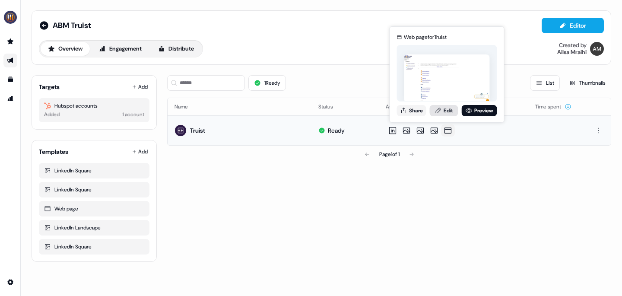
click at [446, 112] on link "Edit" at bounding box center [444, 110] width 29 height 11
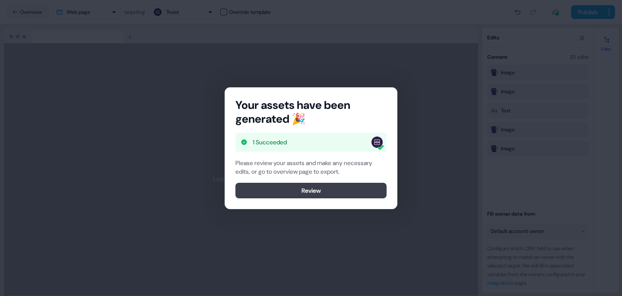
click at [319, 189] on button "Review" at bounding box center [311, 191] width 151 height 16
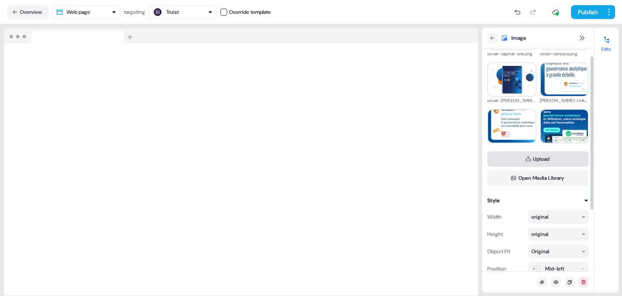
scroll to position [101, 0]
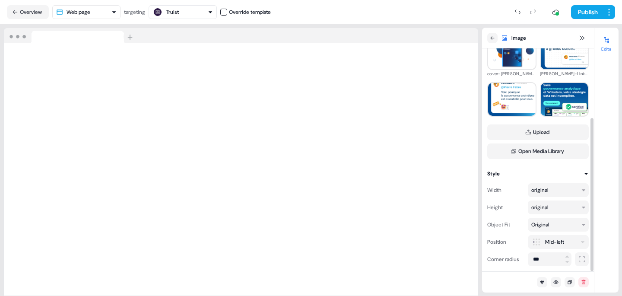
click at [571, 239] on html "For the best experience switch devices to a bigger screen. Go to [DOMAIN_NAME] …" at bounding box center [311, 148] width 622 height 296
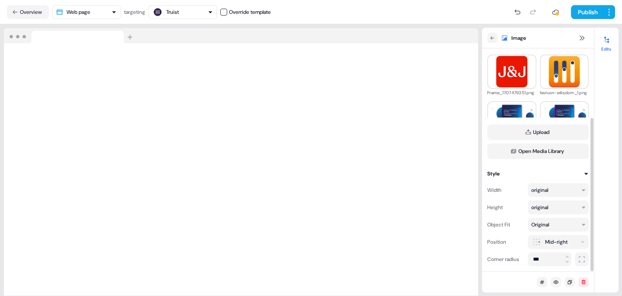
click at [564, 242] on html "For the best experience switch devices to a bigger screen. Go to [DOMAIN_NAME] …" at bounding box center [311, 148] width 622 height 296
click at [581, 10] on button "Publish" at bounding box center [587, 12] width 32 height 14
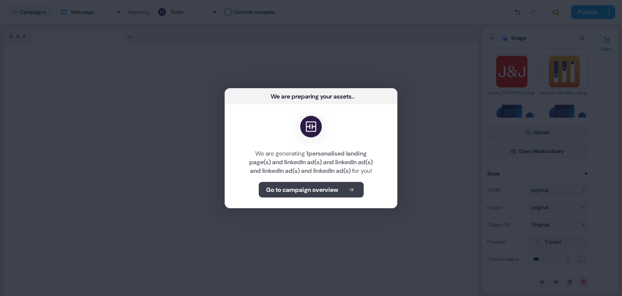
click at [295, 194] on b "Go to campaign overview" at bounding box center [302, 189] width 72 height 9
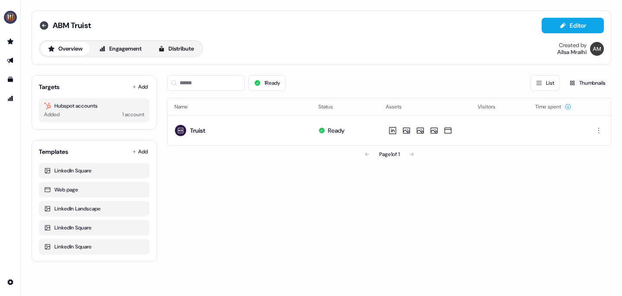
click at [43, 25] on icon at bounding box center [44, 25] width 10 height 10
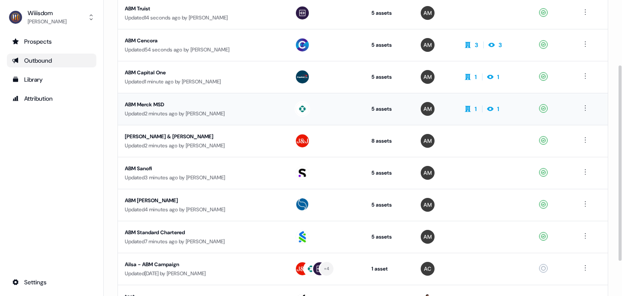
scroll to position [99, 0]
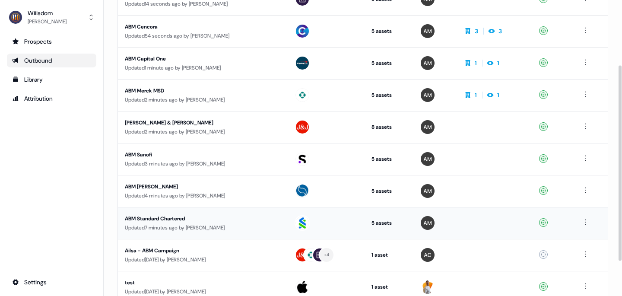
click at [165, 218] on div "ABM Standard Chartered" at bounding box center [203, 218] width 156 height 9
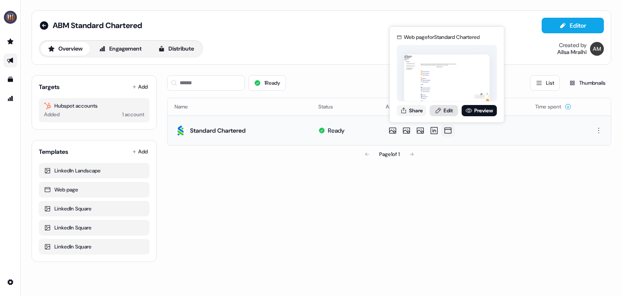
click at [446, 115] on link "Edit" at bounding box center [444, 110] width 29 height 11
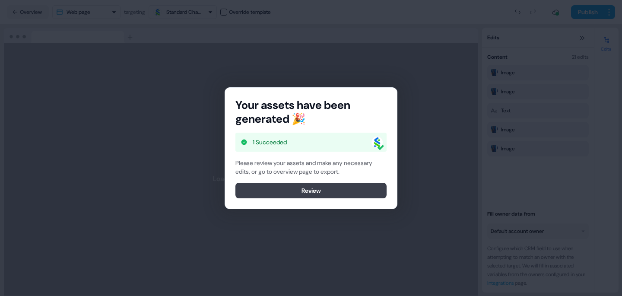
click at [298, 191] on button "Review" at bounding box center [311, 191] width 151 height 16
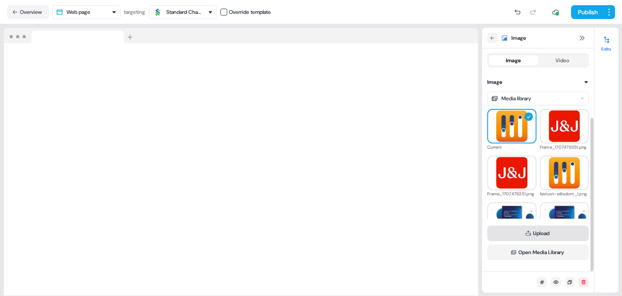
scroll to position [101, 0]
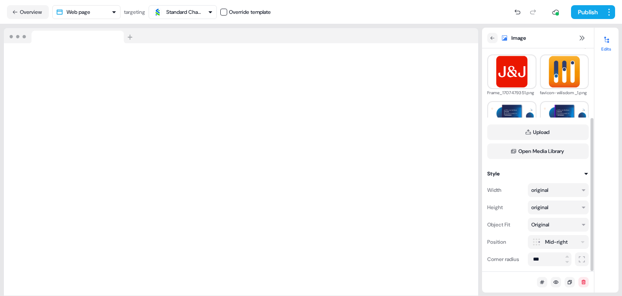
click at [573, 239] on html "For the best experience switch devices to a bigger screen. Go to [DOMAIN_NAME] …" at bounding box center [311, 148] width 622 height 296
click at [554, 246] on html "For the best experience switch devices to a bigger screen. Go to [DOMAIN_NAME] …" at bounding box center [311, 148] width 622 height 296
click at [588, 10] on button "Publish" at bounding box center [587, 12] width 32 height 14
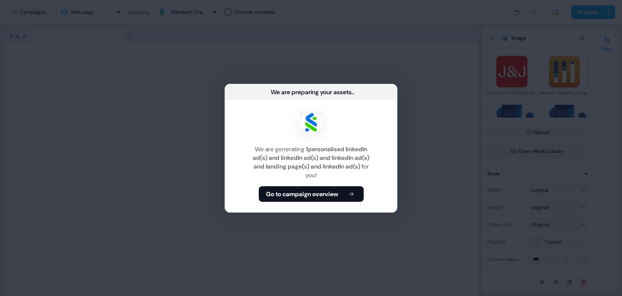
click at [316, 194] on b "Go to campaign overview" at bounding box center [302, 194] width 72 height 9
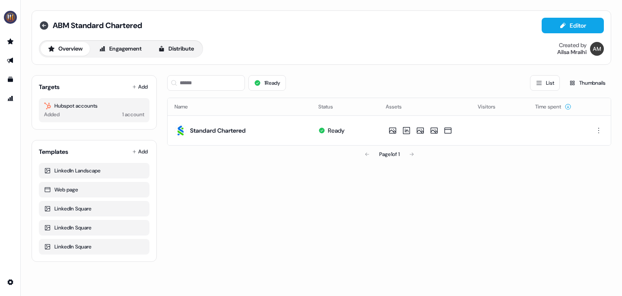
click at [44, 26] on icon at bounding box center [44, 25] width 9 height 9
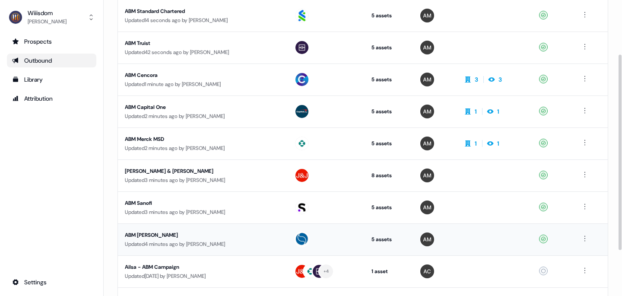
scroll to position [81, 0]
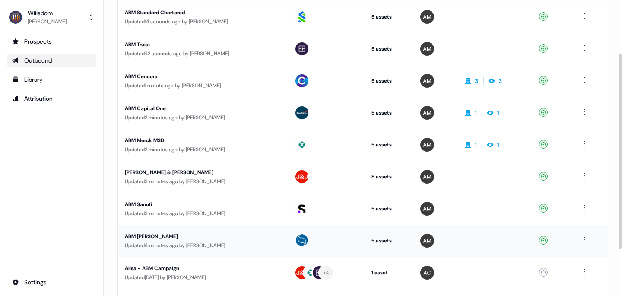
click at [146, 236] on div "ABM [PERSON_NAME]" at bounding box center [203, 236] width 156 height 9
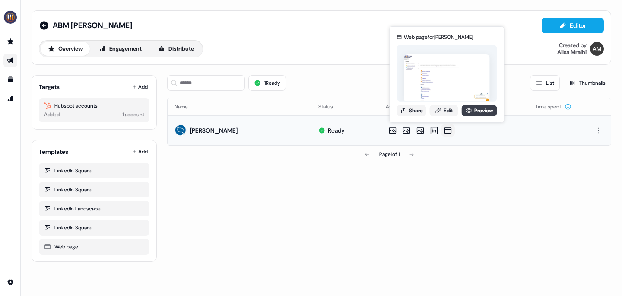
click at [476, 109] on link "Preview" at bounding box center [479, 110] width 35 height 11
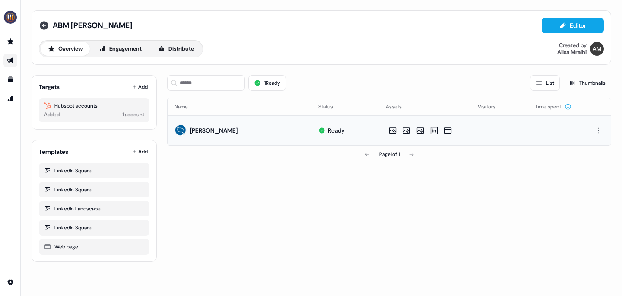
click at [43, 25] on icon at bounding box center [44, 25] width 10 height 10
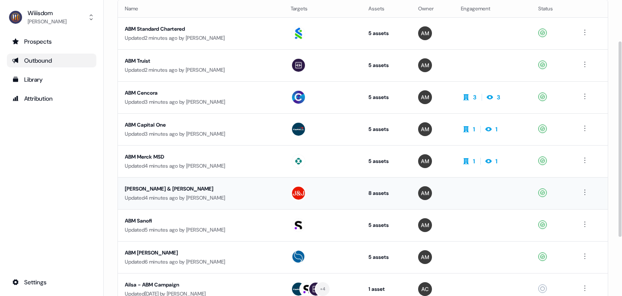
scroll to position [64, 0]
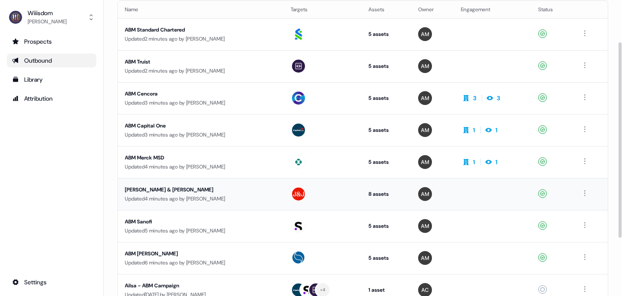
click at [160, 191] on div "[PERSON_NAME] & [PERSON_NAME]" at bounding box center [201, 189] width 152 height 9
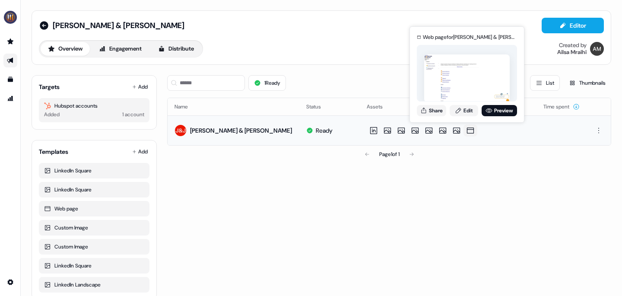
click at [469, 131] on icon at bounding box center [470, 130] width 10 height 9
click at [498, 110] on link "Preview" at bounding box center [499, 110] width 35 height 11
click at [462, 110] on link "Edit" at bounding box center [464, 110] width 29 height 11
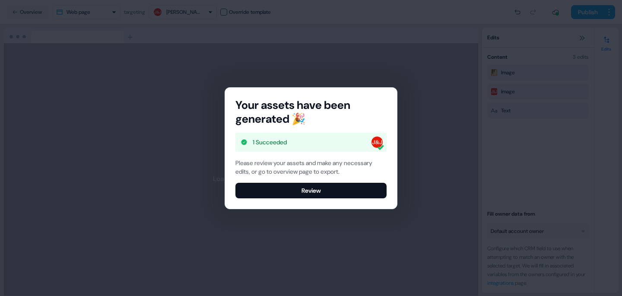
click at [311, 189] on button "Review" at bounding box center [311, 191] width 151 height 16
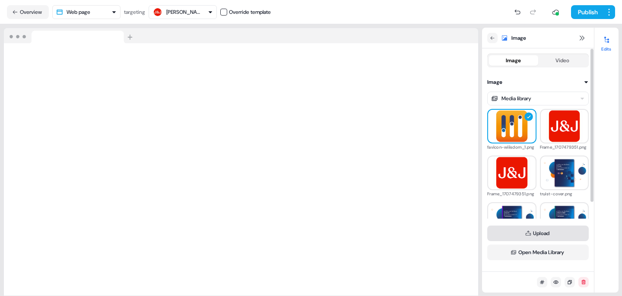
scroll to position [101, 0]
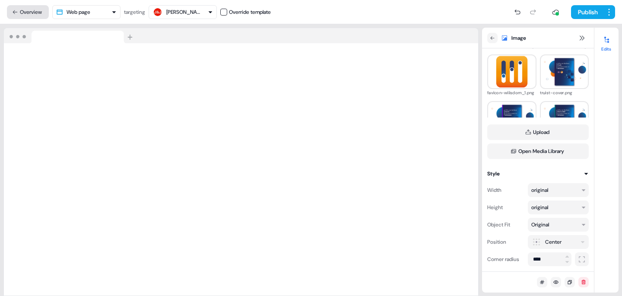
click at [14, 11] on icon at bounding box center [15, 12] width 6 height 6
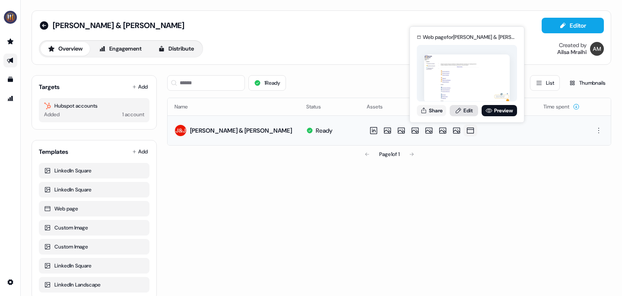
click at [465, 111] on link "Edit" at bounding box center [464, 110] width 29 height 11
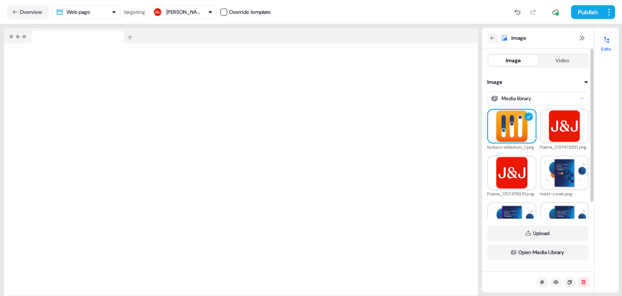
scroll to position [101, 0]
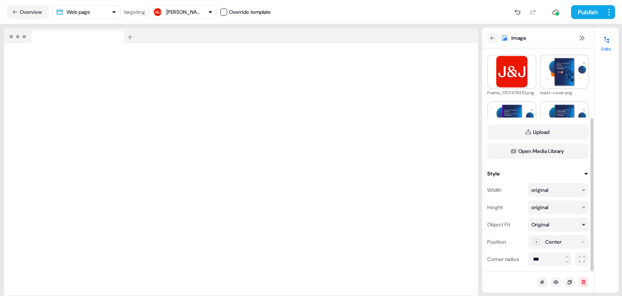
click at [567, 223] on div "Original" at bounding box center [555, 224] width 46 height 9
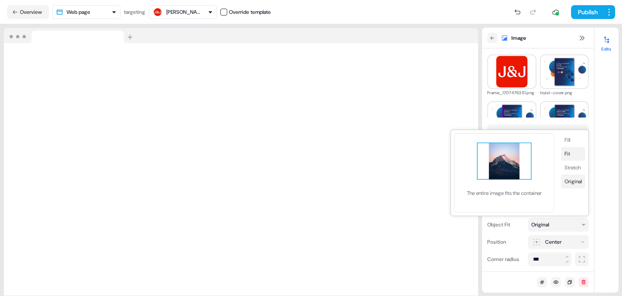
click at [566, 154] on button "Fit" at bounding box center [573, 154] width 24 height 14
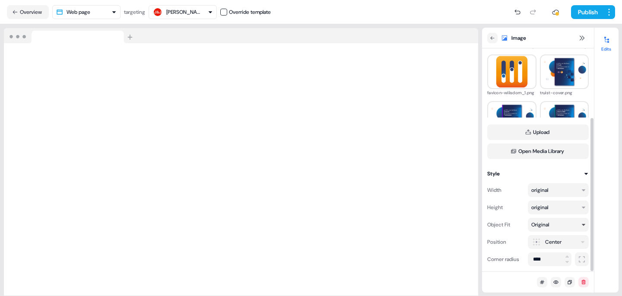
click at [572, 223] on div "Original" at bounding box center [555, 224] width 46 height 9
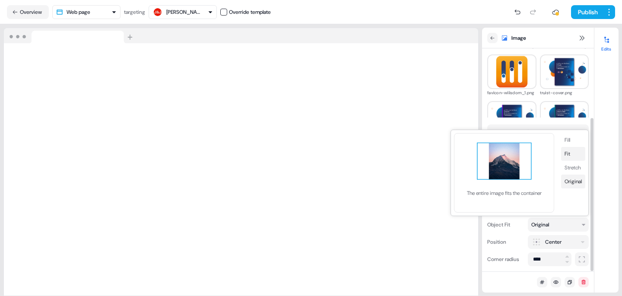
click at [567, 153] on button "Fit" at bounding box center [573, 154] width 24 height 14
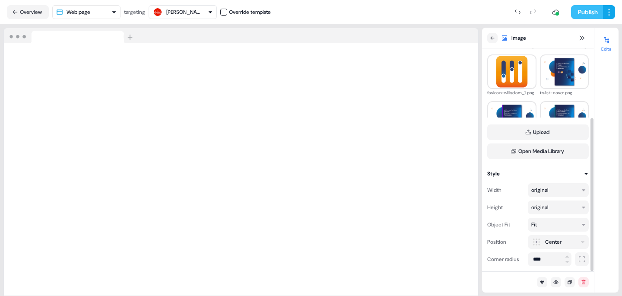
click at [587, 10] on button "Publish" at bounding box center [587, 12] width 32 height 14
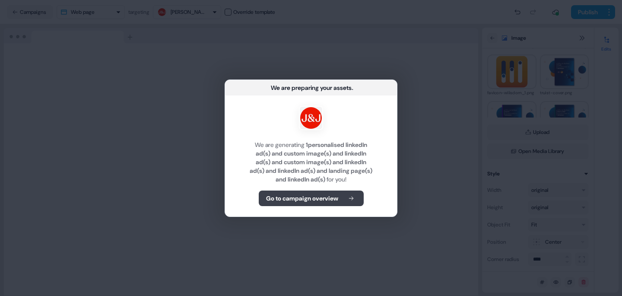
click at [315, 205] on button "Go to campaign overview" at bounding box center [311, 199] width 105 height 16
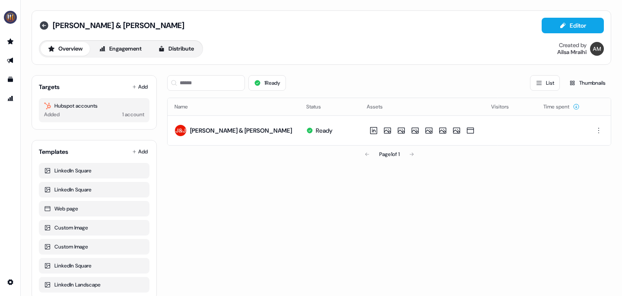
click at [42, 25] on icon at bounding box center [44, 25] width 10 height 10
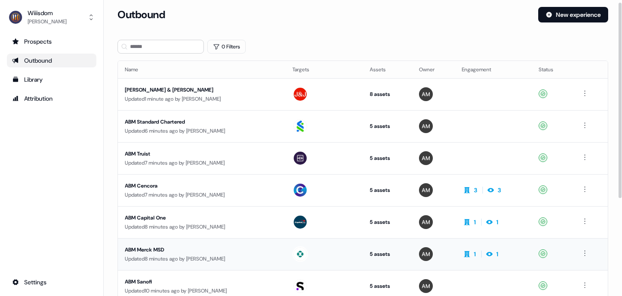
scroll to position [5, 0]
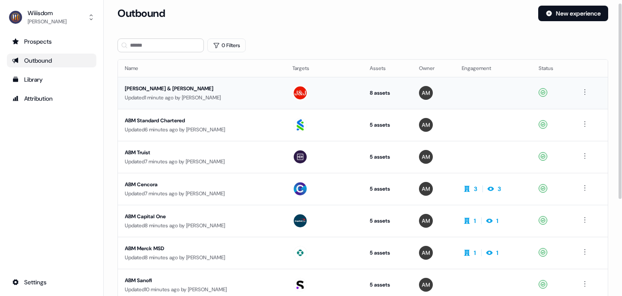
click at [170, 90] on div "[PERSON_NAME] & [PERSON_NAME]" at bounding box center [202, 88] width 154 height 9
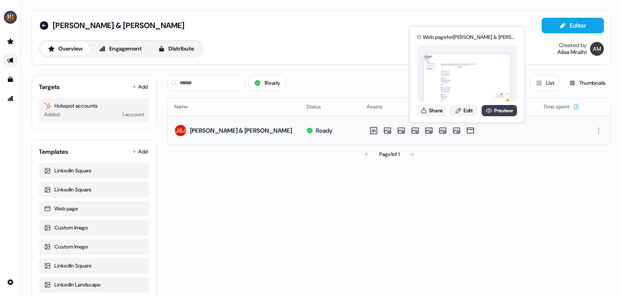
click at [491, 110] on icon at bounding box center [489, 110] width 7 height 7
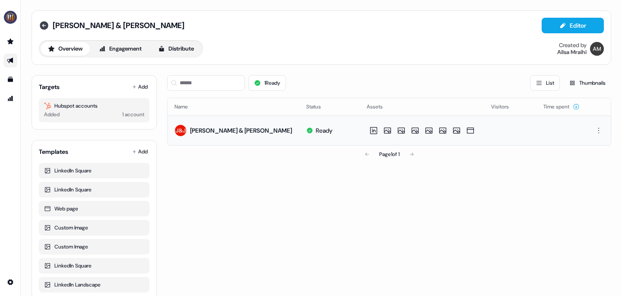
click at [41, 22] on icon at bounding box center [44, 25] width 9 height 9
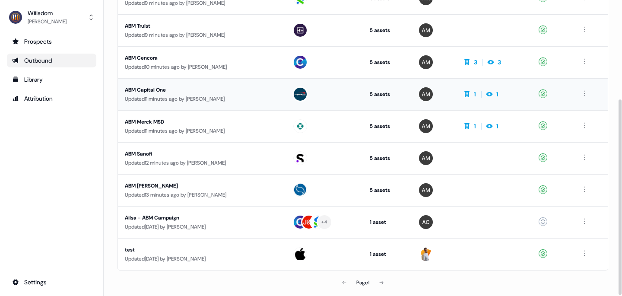
scroll to position [150, 0]
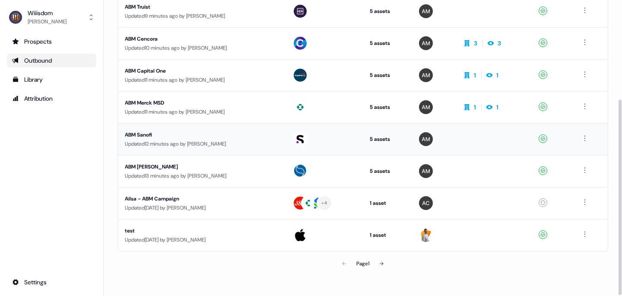
click at [144, 134] on div "ABM Sanofi" at bounding box center [202, 135] width 154 height 9
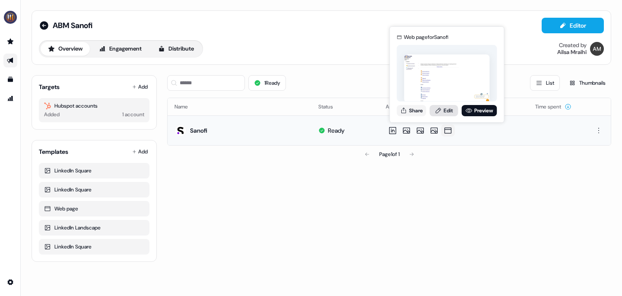
click at [446, 110] on link "Edit" at bounding box center [444, 110] width 29 height 11
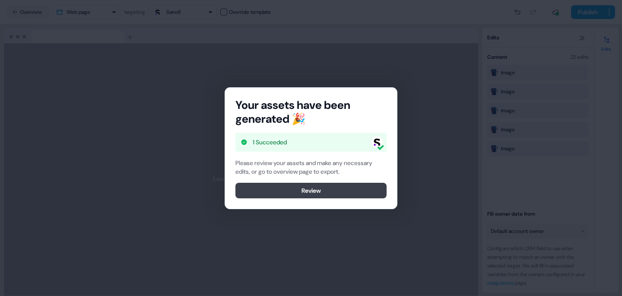
click at [314, 186] on button "Review" at bounding box center [311, 191] width 151 height 16
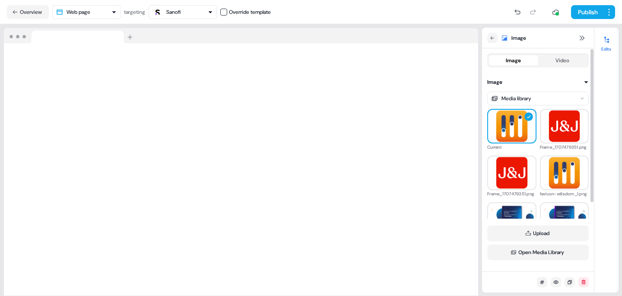
scroll to position [101, 0]
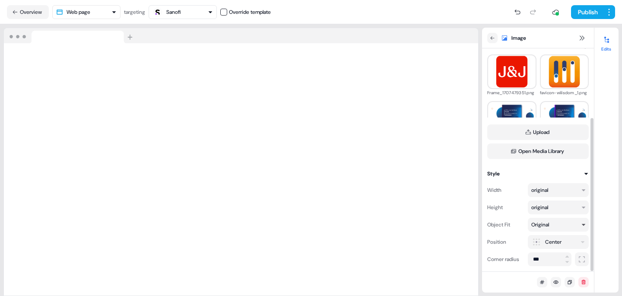
click at [569, 225] on div "Original" at bounding box center [555, 224] width 46 height 9
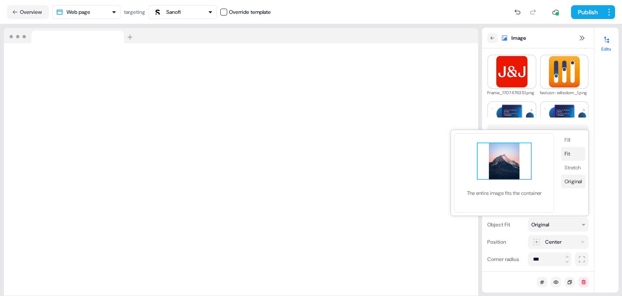
click at [569, 155] on button "Fit" at bounding box center [573, 154] width 24 height 14
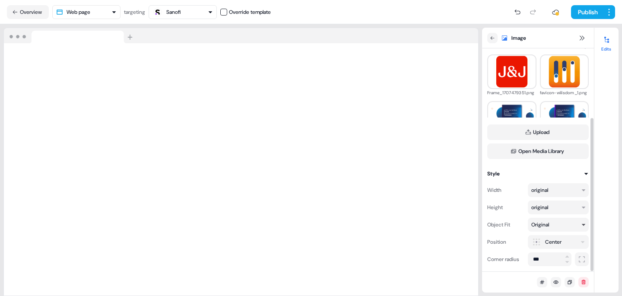
click at [569, 223] on div "Original" at bounding box center [555, 224] width 46 height 9
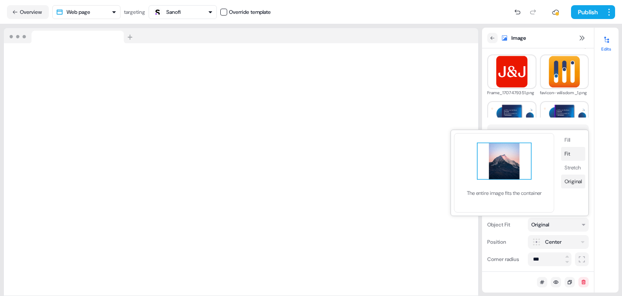
click at [575, 156] on button "Fit" at bounding box center [573, 154] width 24 height 14
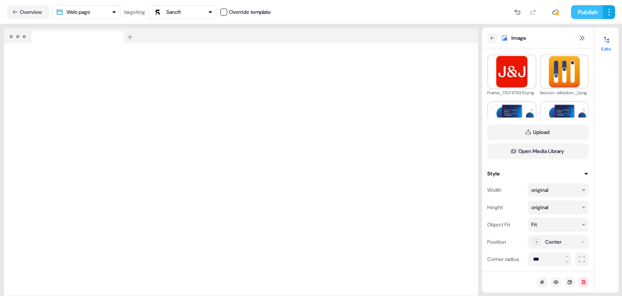
click at [589, 15] on button "Publish" at bounding box center [587, 12] width 32 height 14
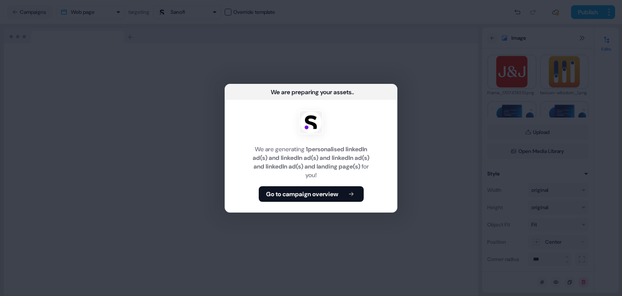
click at [308, 198] on b "Go to campaign overview" at bounding box center [302, 194] width 72 height 9
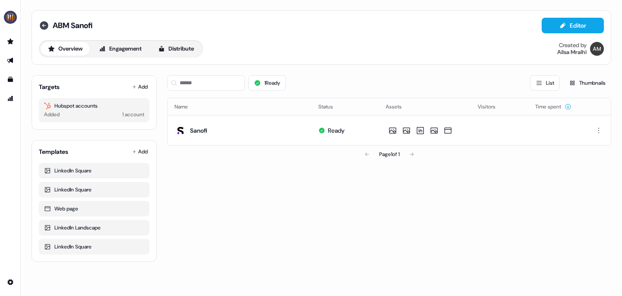
click at [43, 25] on icon at bounding box center [44, 25] width 10 height 10
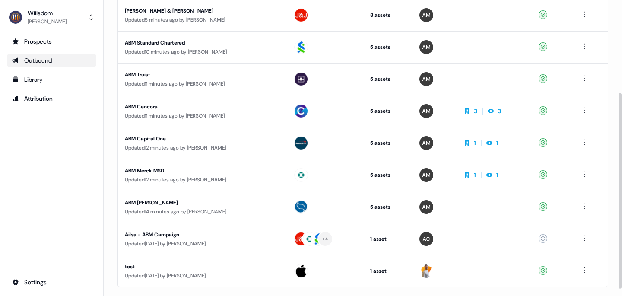
scroll to position [141, 0]
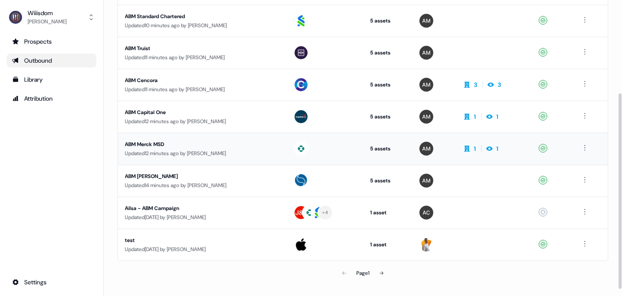
click at [161, 144] on div "ABM Merck MSD" at bounding box center [202, 144] width 155 height 9
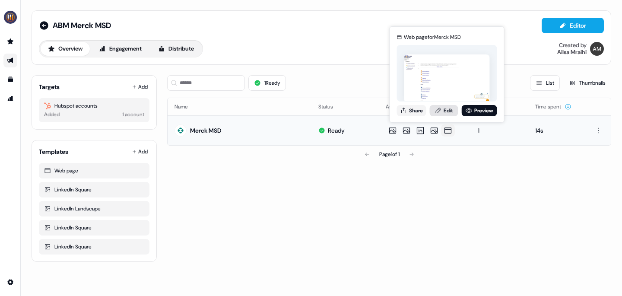
click at [448, 111] on link "Edit" at bounding box center [444, 110] width 29 height 11
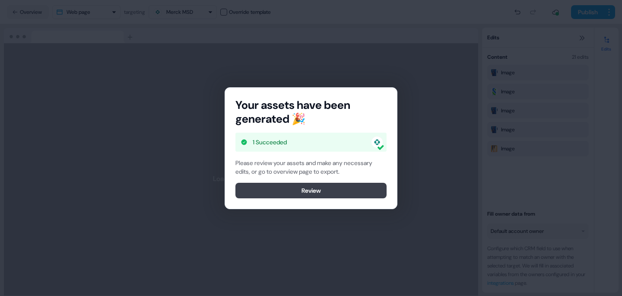
click at [309, 186] on button "Review" at bounding box center [311, 191] width 151 height 16
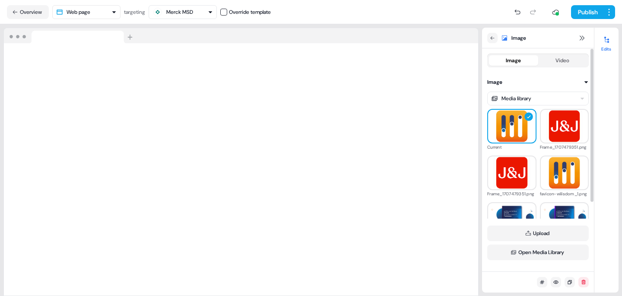
scroll to position [101, 0]
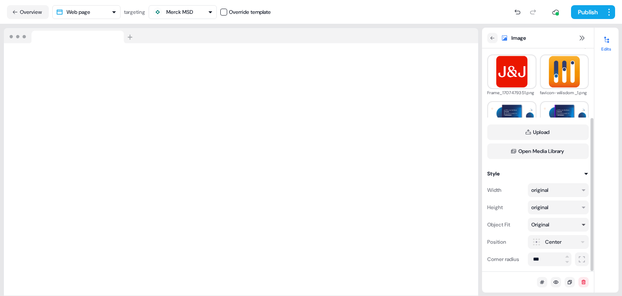
click at [577, 225] on div "Original" at bounding box center [555, 224] width 46 height 9
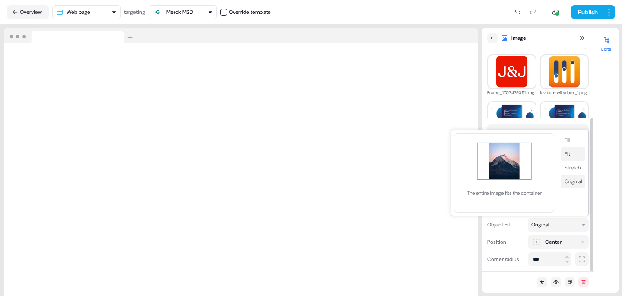
click at [571, 153] on button "Fit" at bounding box center [573, 154] width 24 height 14
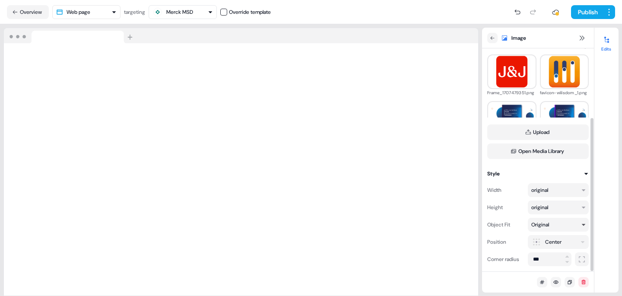
click at [560, 223] on div "Original" at bounding box center [555, 224] width 46 height 9
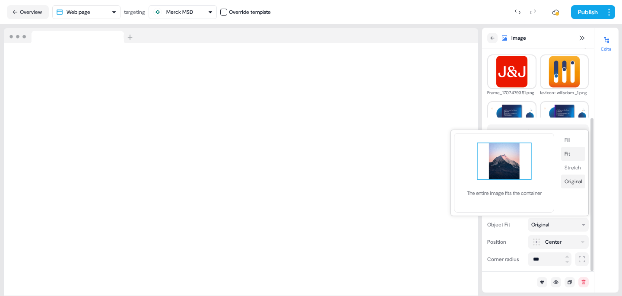
click at [573, 155] on button "Fit" at bounding box center [573, 154] width 24 height 14
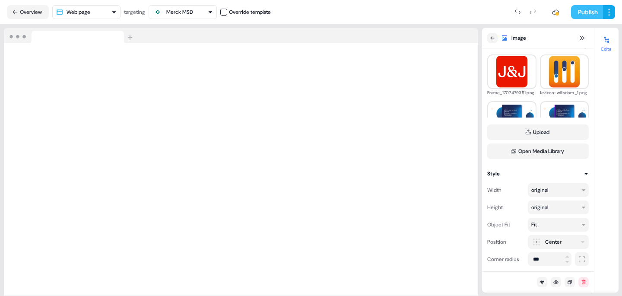
click at [577, 15] on button "Publish" at bounding box center [587, 12] width 32 height 14
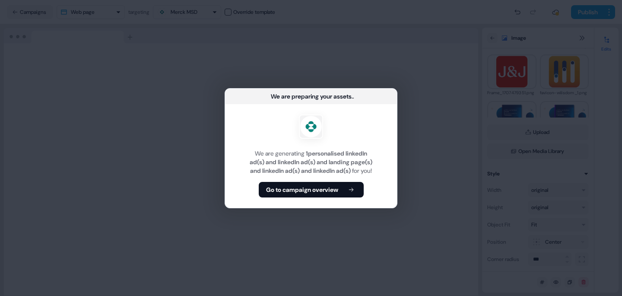
click at [335, 191] on b "Go to campaign overview" at bounding box center [302, 189] width 72 height 9
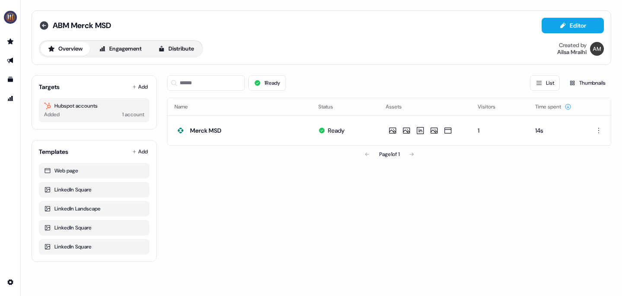
click at [43, 25] on icon at bounding box center [44, 25] width 10 height 10
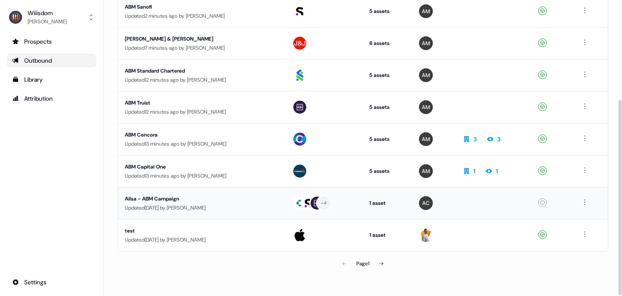
scroll to position [144, 0]
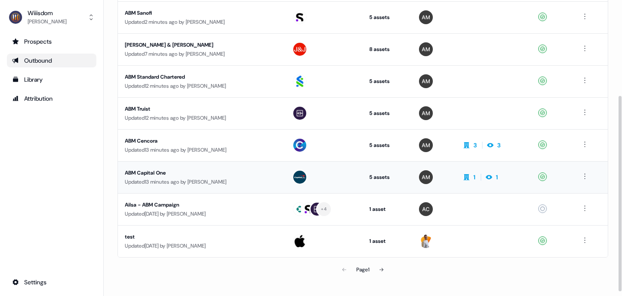
click at [159, 171] on div "ABM Capital One" at bounding box center [201, 173] width 153 height 9
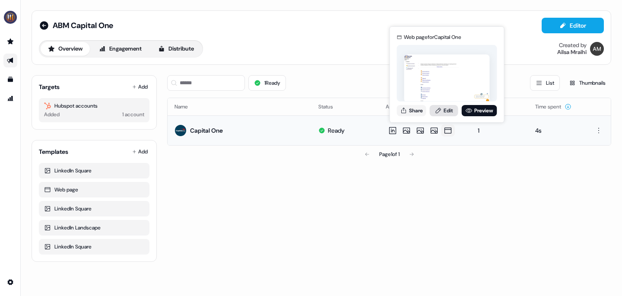
click at [447, 113] on link "Edit" at bounding box center [444, 110] width 29 height 11
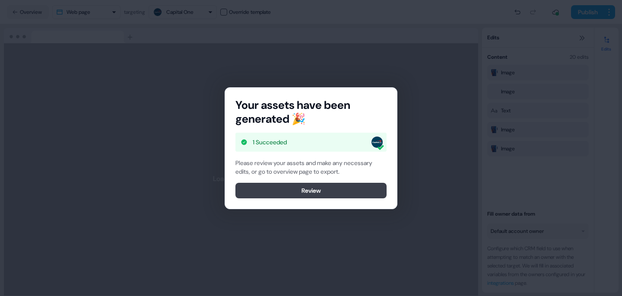
click at [306, 197] on button "Review" at bounding box center [311, 191] width 151 height 16
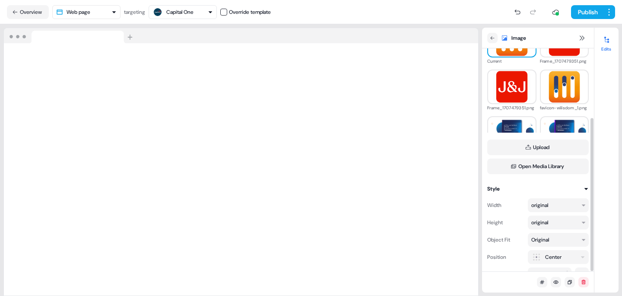
scroll to position [101, 0]
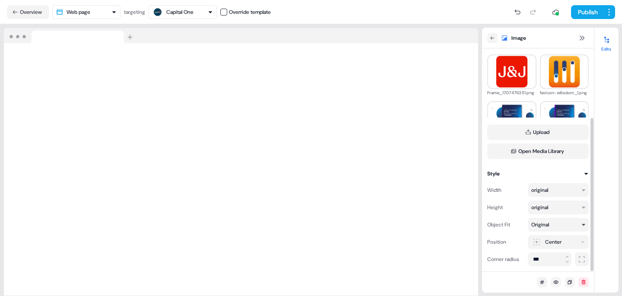
click at [570, 220] on div "Original" at bounding box center [555, 224] width 46 height 9
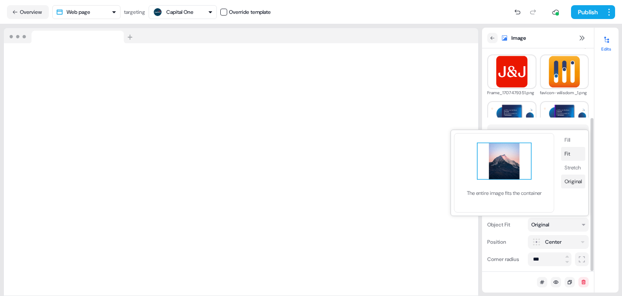
click at [571, 152] on button "Fit" at bounding box center [573, 154] width 24 height 14
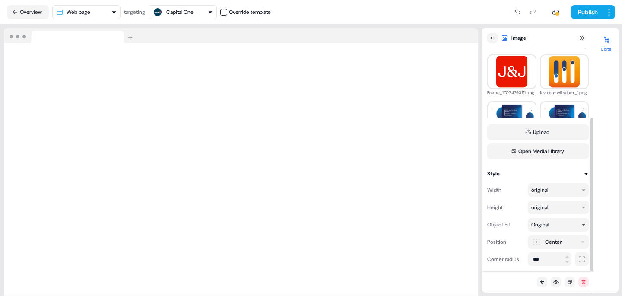
click at [548, 223] on div "Original" at bounding box center [541, 224] width 18 height 9
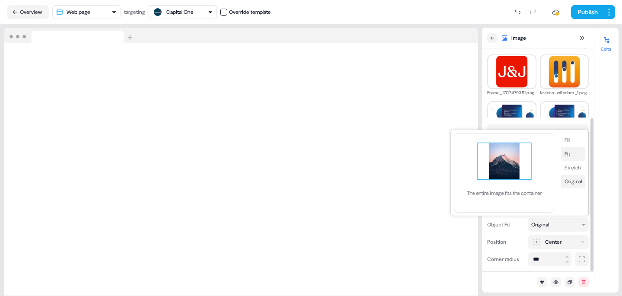
click at [572, 151] on button "Fit" at bounding box center [573, 154] width 24 height 14
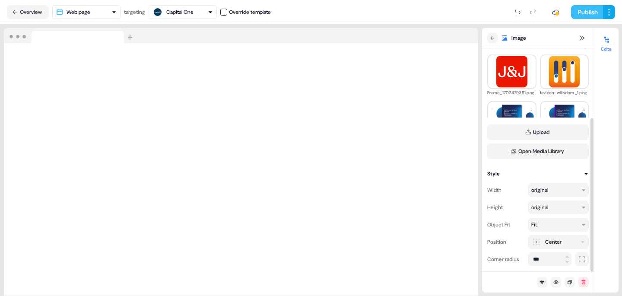
click at [578, 10] on button "Publish" at bounding box center [587, 12] width 32 height 14
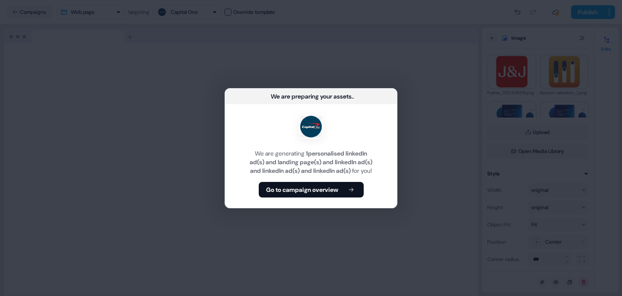
click at [315, 192] on b "Go to campaign overview" at bounding box center [302, 189] width 72 height 9
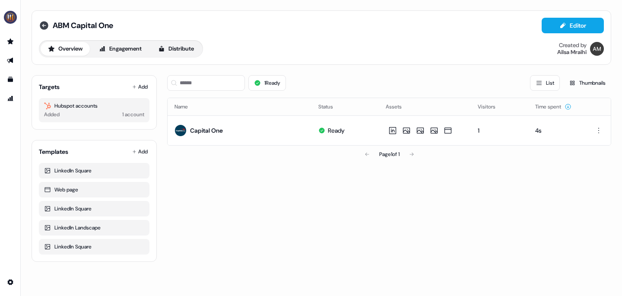
click at [44, 27] on icon at bounding box center [44, 25] width 9 height 9
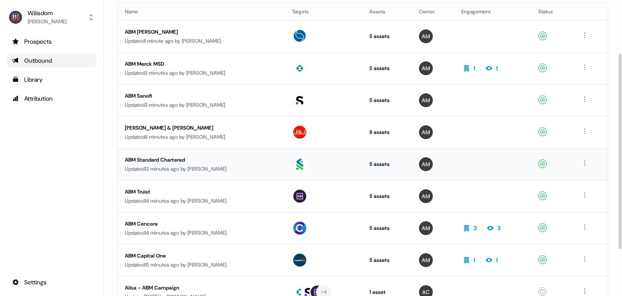
scroll to position [81, 0]
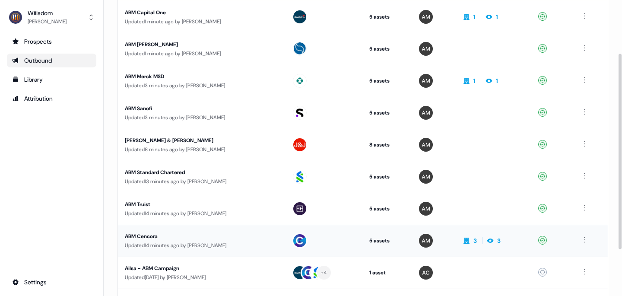
click at [152, 235] on div "ABM Cencora" at bounding box center [201, 236] width 153 height 9
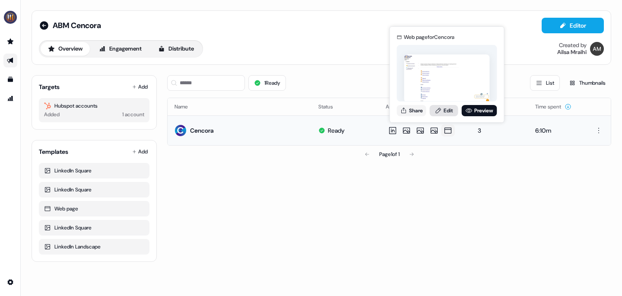
click at [446, 112] on link "Edit" at bounding box center [444, 110] width 29 height 11
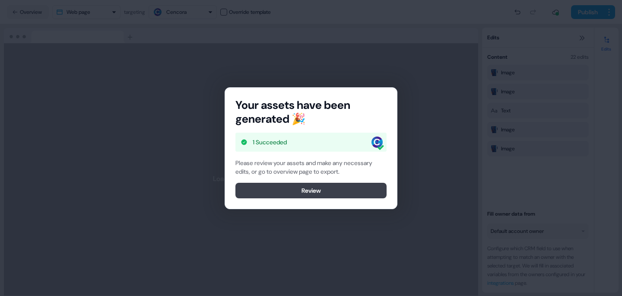
click at [309, 194] on button "Review" at bounding box center [311, 191] width 151 height 16
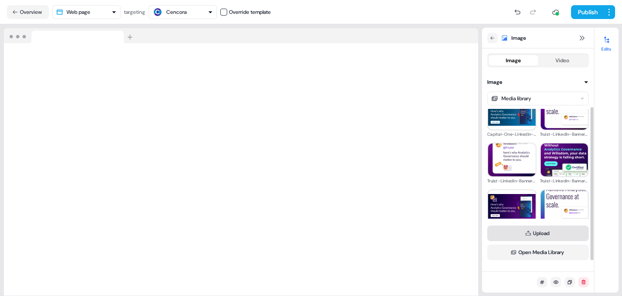
scroll to position [101, 0]
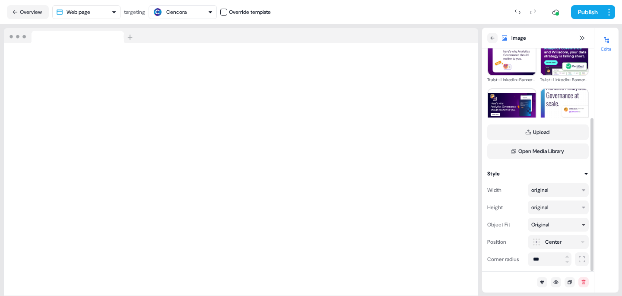
click at [557, 220] on div "Original" at bounding box center [555, 224] width 46 height 9
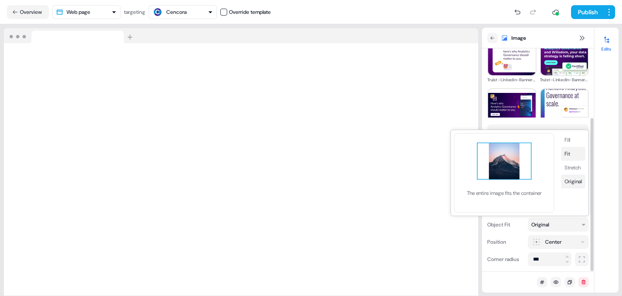
click at [570, 153] on button "Fit" at bounding box center [573, 154] width 24 height 14
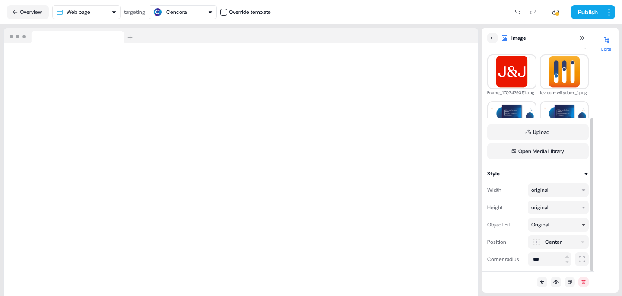
click at [565, 224] on div "Original" at bounding box center [555, 224] width 46 height 9
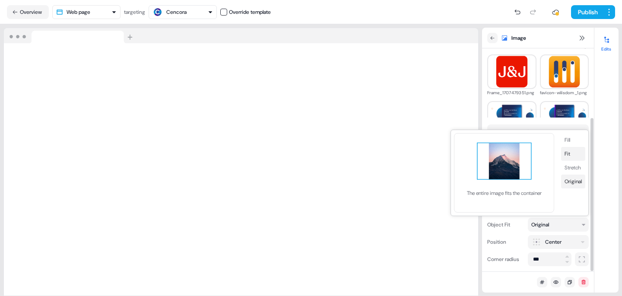
click at [571, 157] on button "Fit" at bounding box center [573, 154] width 24 height 14
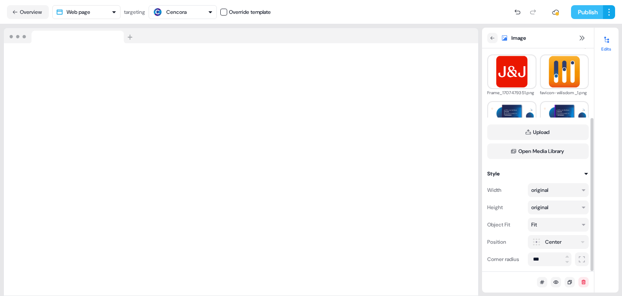
click at [581, 19] on button "Publish" at bounding box center [587, 12] width 32 height 14
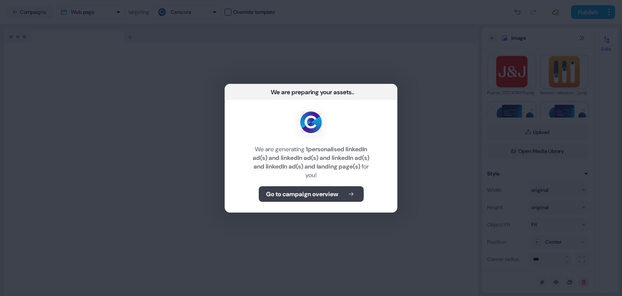
click at [309, 194] on b "Go to campaign overview" at bounding box center [302, 194] width 72 height 9
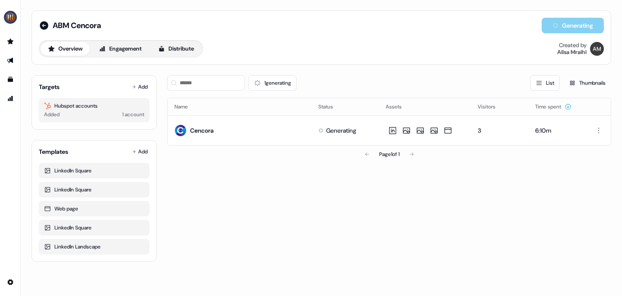
click at [305, 149] on div "Page 1 of 1" at bounding box center [389, 154] width 444 height 17
click at [449, 167] on div "1 generating List Thumbnails Name Status Assets Visitors Time spent Cencora Gen…" at bounding box center [389, 165] width 444 height 194
click at [48, 29] on icon at bounding box center [44, 25] width 10 height 10
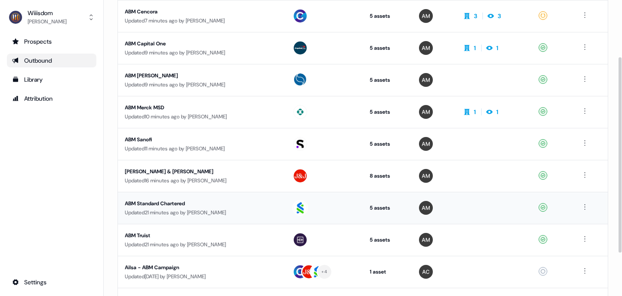
scroll to position [86, 0]
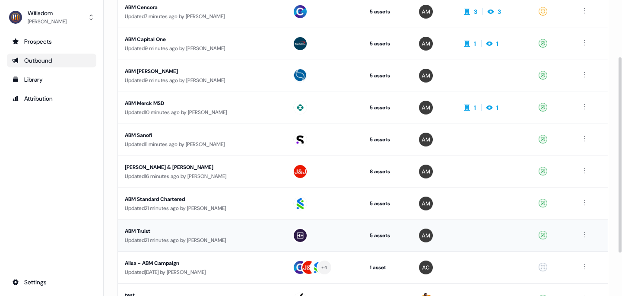
click at [144, 231] on div "ABM Truist" at bounding box center [202, 231] width 154 height 9
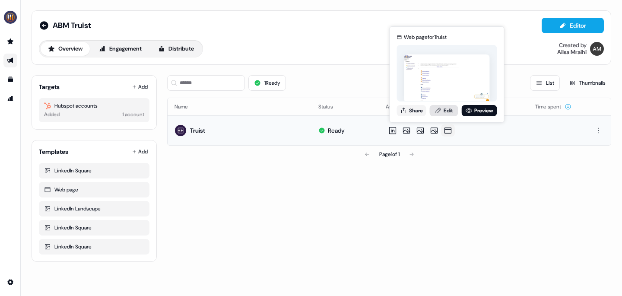
click at [446, 112] on link "Edit" at bounding box center [444, 110] width 29 height 11
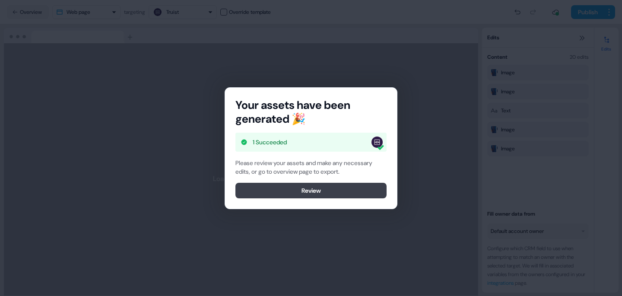
click at [312, 189] on button "Review" at bounding box center [311, 191] width 151 height 16
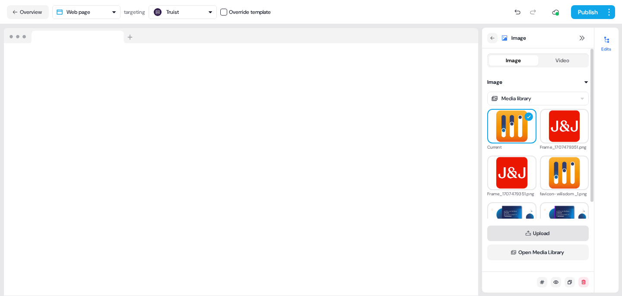
scroll to position [101, 0]
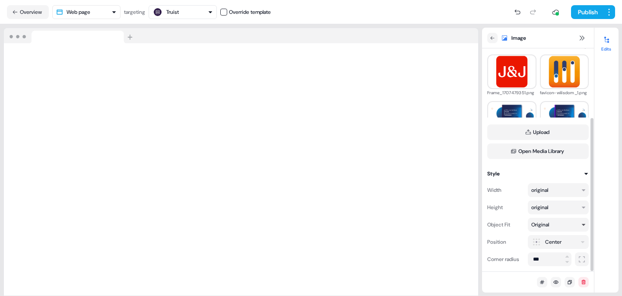
click at [577, 227] on div "Original" at bounding box center [555, 224] width 46 height 9
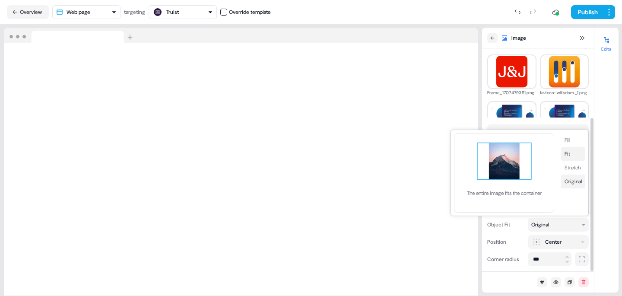
click at [581, 148] on button "Fit" at bounding box center [573, 154] width 24 height 14
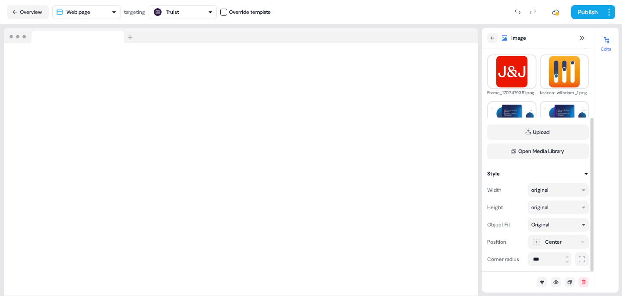
click at [565, 224] on div "Original" at bounding box center [555, 224] width 46 height 9
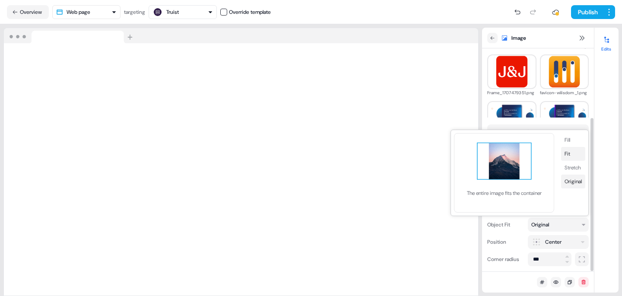
click at [567, 153] on button "Fit" at bounding box center [573, 154] width 24 height 14
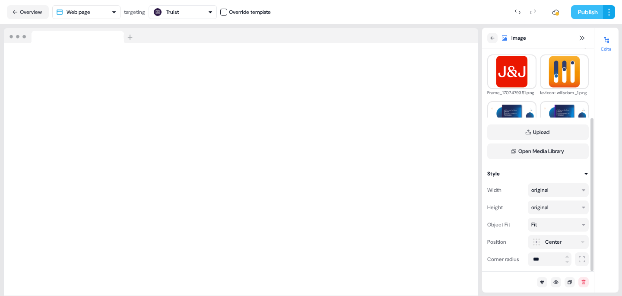
click at [588, 14] on button "Publish" at bounding box center [587, 12] width 32 height 14
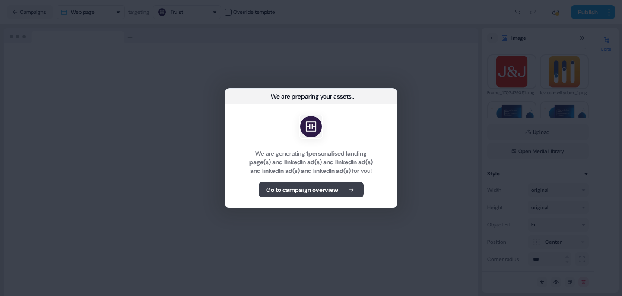
click at [335, 190] on b "Go to campaign overview" at bounding box center [302, 189] width 72 height 9
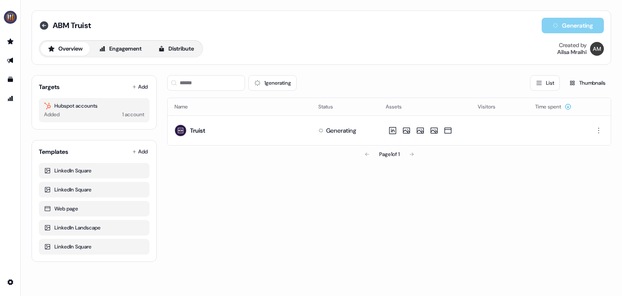
click at [47, 23] on icon at bounding box center [44, 25] width 9 height 9
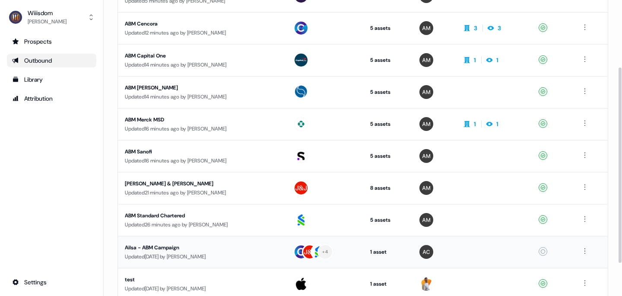
scroll to position [101, 0]
click at [168, 217] on div "ABM Standard Chartered" at bounding box center [202, 216] width 155 height 9
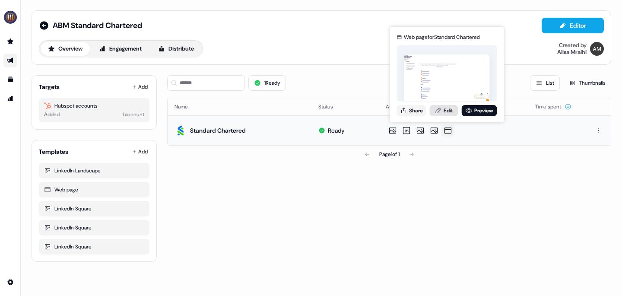
click at [449, 111] on link "Edit" at bounding box center [444, 110] width 29 height 11
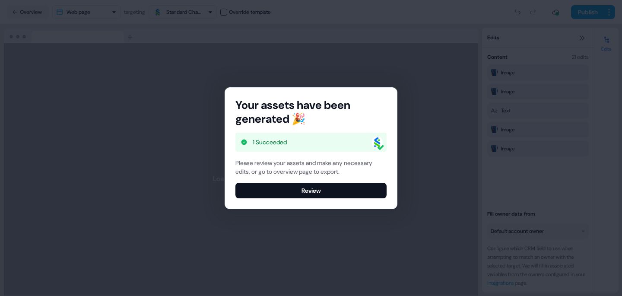
click at [315, 188] on button "Review" at bounding box center [311, 191] width 151 height 16
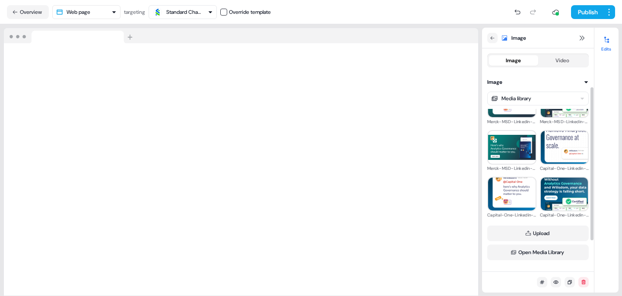
scroll to position [101, 0]
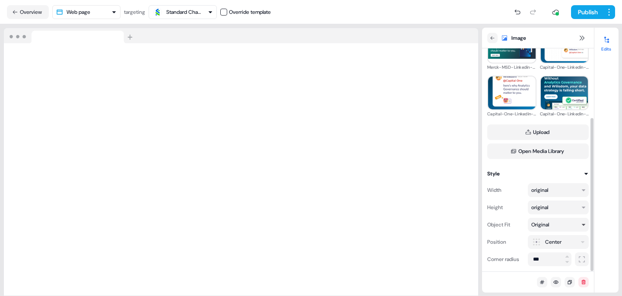
click at [561, 220] on div "Original" at bounding box center [555, 224] width 46 height 9
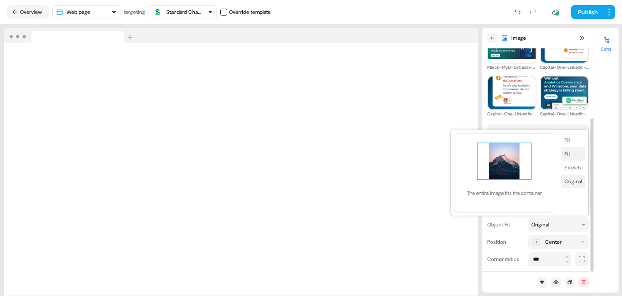
click at [571, 150] on button "Fit" at bounding box center [573, 154] width 24 height 14
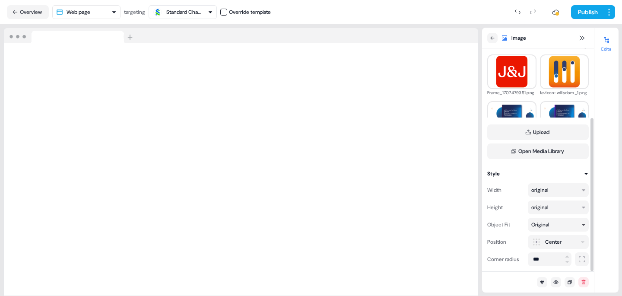
click at [551, 228] on div "Original" at bounding box center [555, 224] width 46 height 9
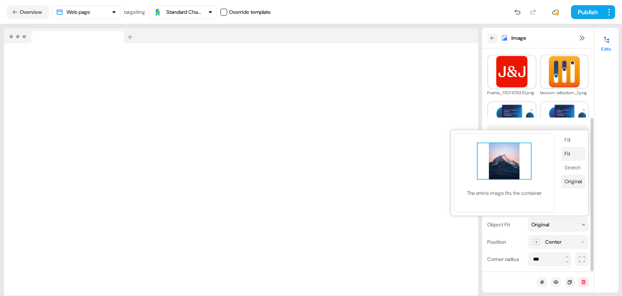
click at [573, 154] on button "Fit" at bounding box center [573, 154] width 24 height 14
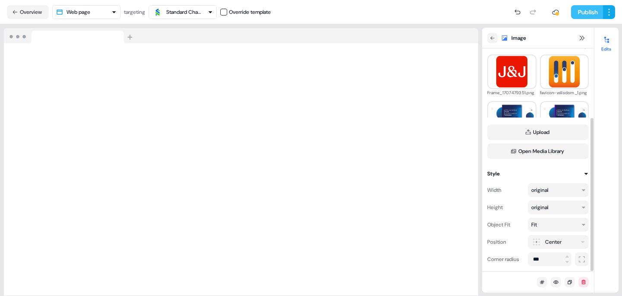
click at [581, 10] on button "Publish" at bounding box center [587, 12] width 32 height 14
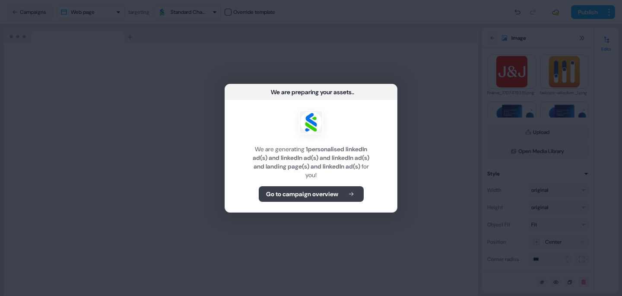
click at [313, 193] on b "Go to campaign overview" at bounding box center [302, 194] width 72 height 9
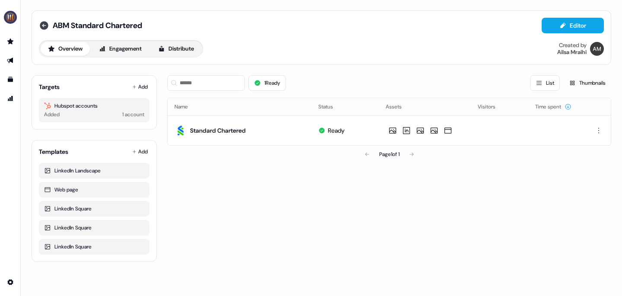
click at [44, 25] on icon at bounding box center [44, 25] width 10 height 10
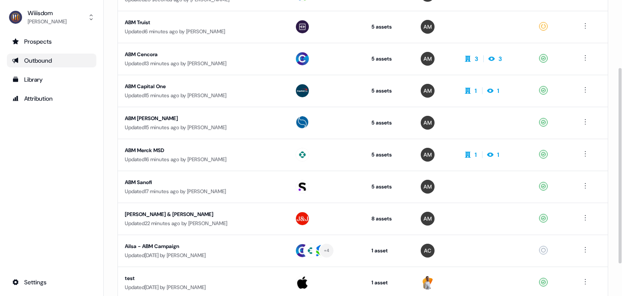
scroll to position [101, 0]
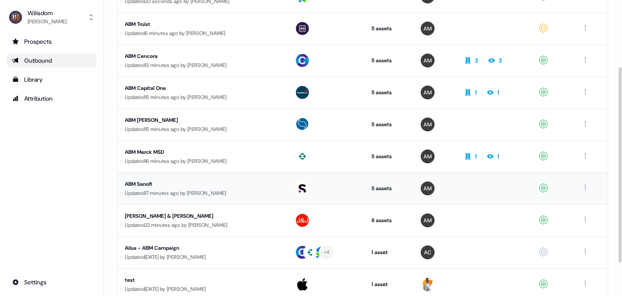
click at [146, 182] on div "ABM Sanofi" at bounding box center [203, 184] width 156 height 9
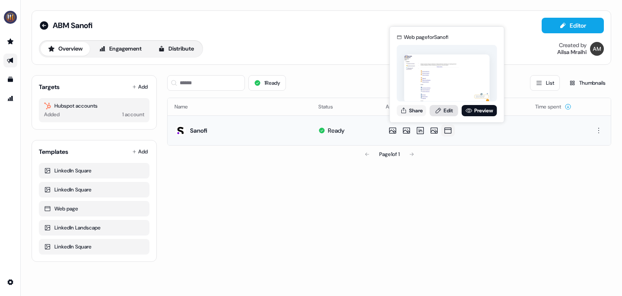
click at [446, 110] on link "Edit" at bounding box center [444, 110] width 29 height 11
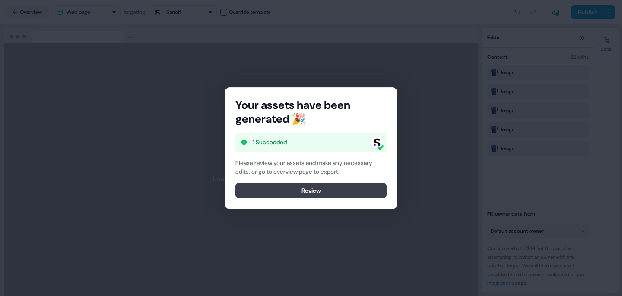
click at [300, 193] on button "Review" at bounding box center [311, 191] width 151 height 16
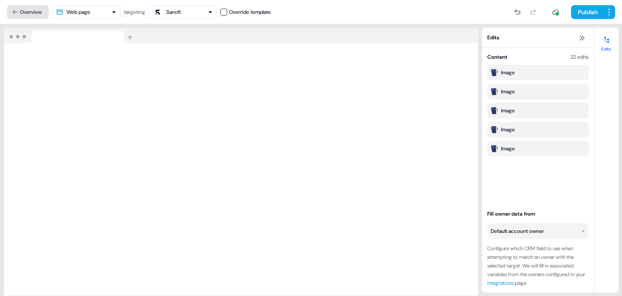
click at [22, 9] on button "Overview" at bounding box center [28, 12] width 42 height 14
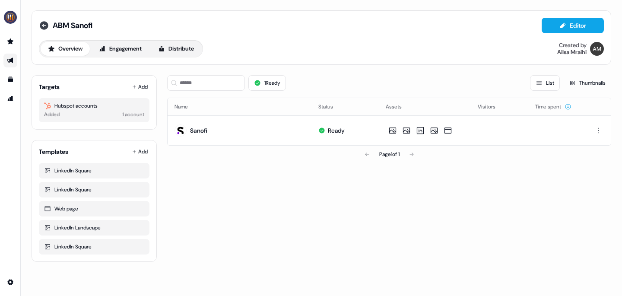
click at [48, 24] on icon at bounding box center [44, 25] width 10 height 10
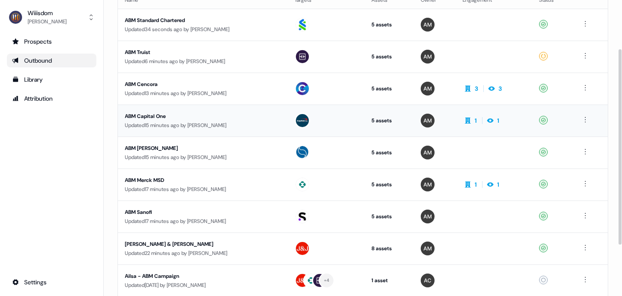
scroll to position [74, 0]
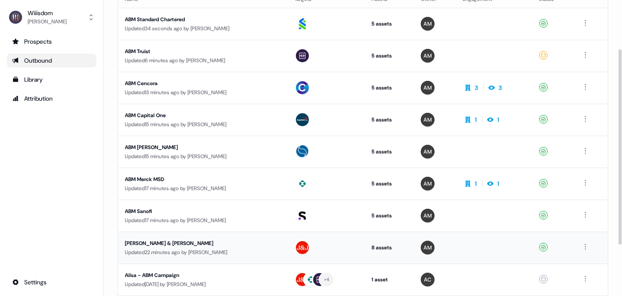
click at [178, 241] on div "[PERSON_NAME] & [PERSON_NAME]" at bounding box center [203, 243] width 156 height 9
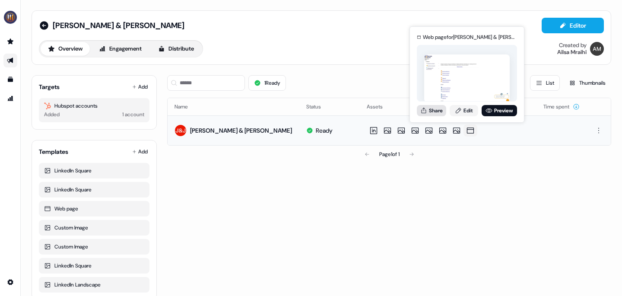
click at [437, 107] on button "Share" at bounding box center [431, 110] width 29 height 11
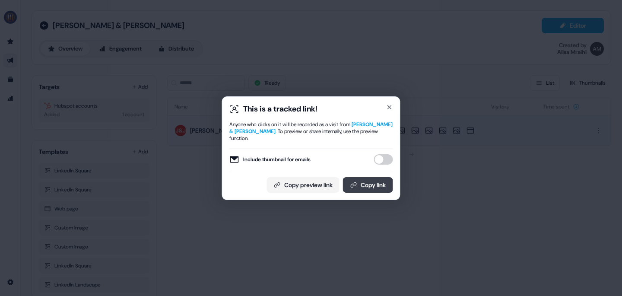
click at [355, 182] on icon at bounding box center [353, 185] width 7 height 7
click at [378, 183] on button "Copy link" at bounding box center [368, 185] width 50 height 16
click at [391, 110] on icon "button" at bounding box center [389, 107] width 7 height 7
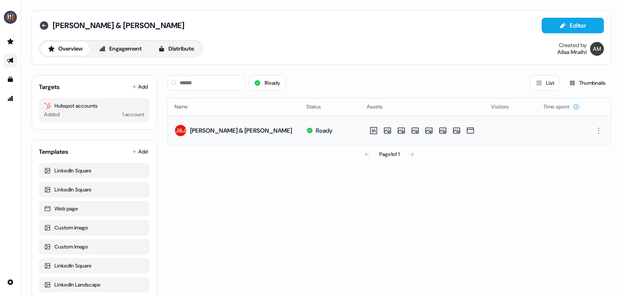
click at [45, 27] on icon at bounding box center [44, 25] width 9 height 9
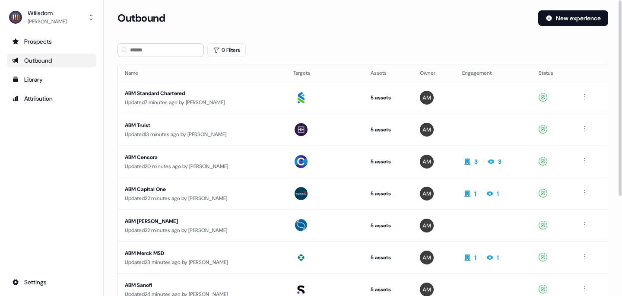
click at [135, 126] on div "ABM Truist" at bounding box center [202, 125] width 155 height 9
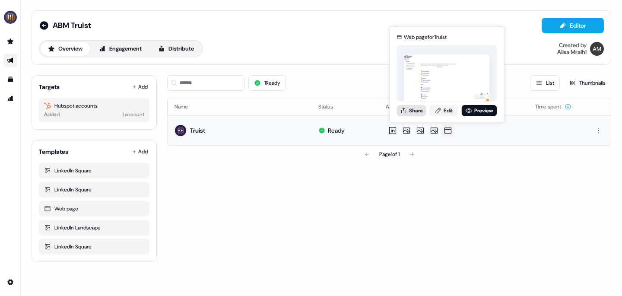
click at [421, 110] on button "Share" at bounding box center [411, 110] width 29 height 11
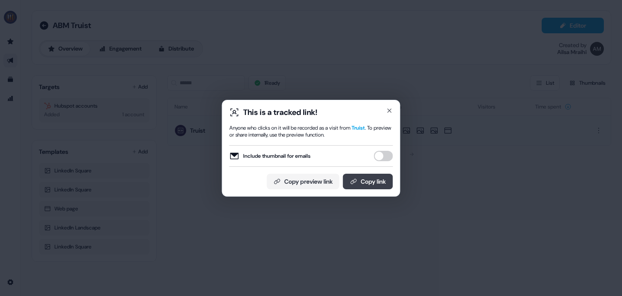
click at [364, 183] on button "Copy link" at bounding box center [368, 182] width 50 height 16
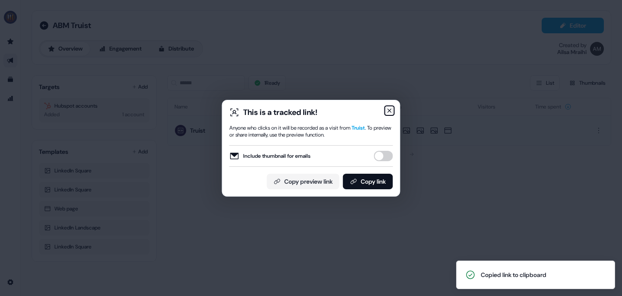
click at [387, 113] on icon "button" at bounding box center [389, 110] width 7 height 7
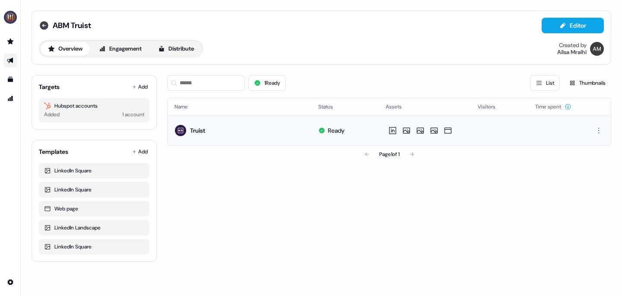
click at [46, 26] on icon at bounding box center [44, 25] width 9 height 9
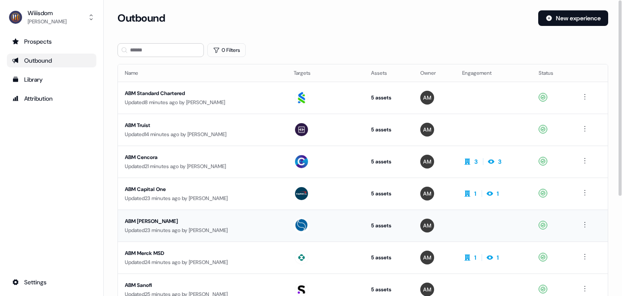
click at [157, 219] on div "ABM [PERSON_NAME]" at bounding box center [202, 221] width 155 height 9
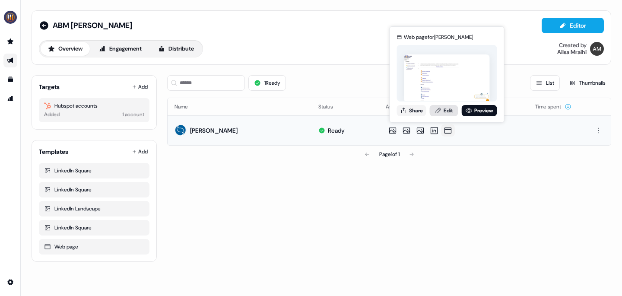
click at [440, 109] on icon at bounding box center [438, 111] width 5 height 6
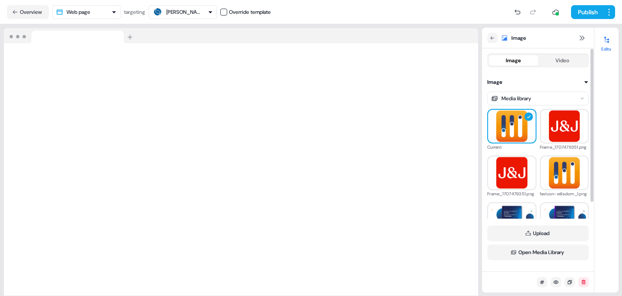
scroll to position [101, 0]
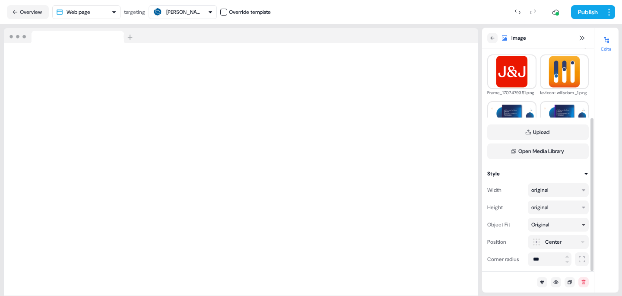
click at [569, 223] on div "Original" at bounding box center [555, 224] width 46 height 9
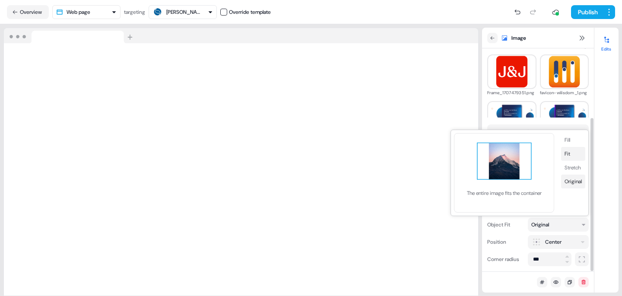
click at [571, 155] on button "Fit" at bounding box center [573, 154] width 24 height 14
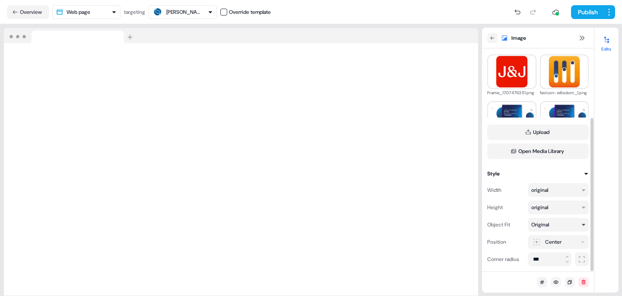
click at [580, 220] on div "Original" at bounding box center [558, 225] width 61 height 14
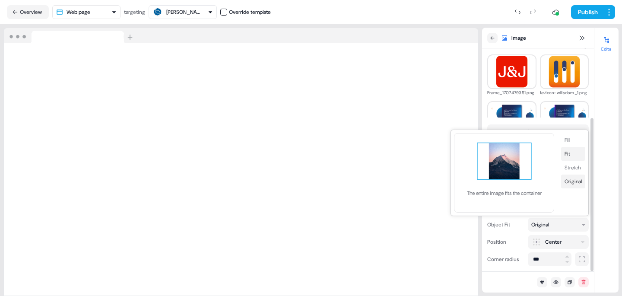
click at [573, 153] on button "Fit" at bounding box center [573, 154] width 24 height 14
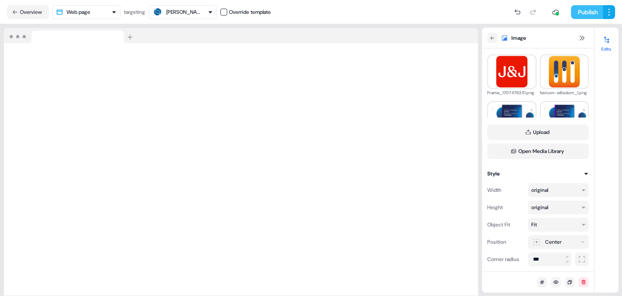
click at [587, 10] on button "Publish" at bounding box center [587, 12] width 32 height 14
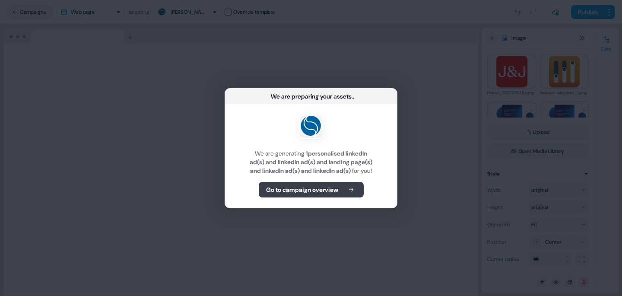
click at [326, 194] on b "Go to campaign overview" at bounding box center [302, 189] width 72 height 9
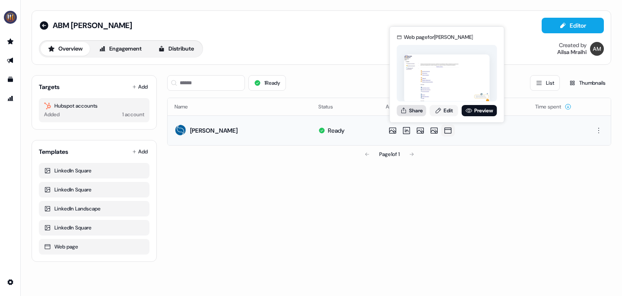
click at [418, 109] on button "Share" at bounding box center [411, 110] width 29 height 11
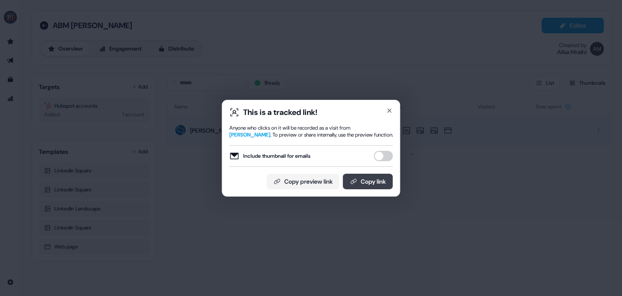
click at [370, 179] on button "Copy link" at bounding box center [368, 182] width 50 height 16
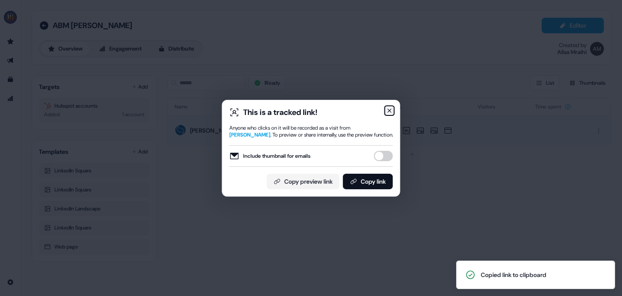
click at [389, 112] on icon "button" at bounding box center [389, 110] width 7 height 7
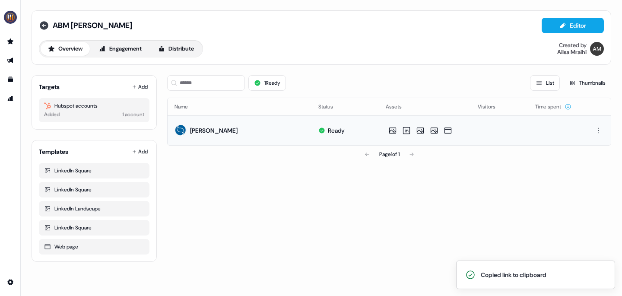
click at [45, 26] on icon at bounding box center [44, 25] width 9 height 9
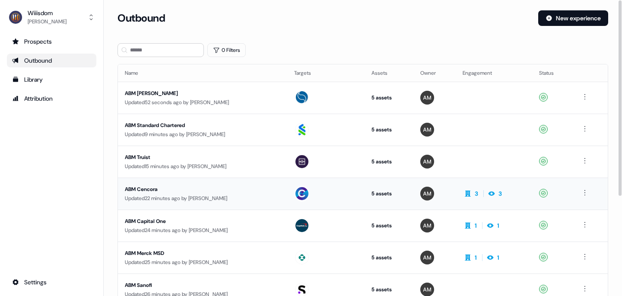
click at [148, 189] on div "ABM Cencora" at bounding box center [203, 189] width 156 height 9
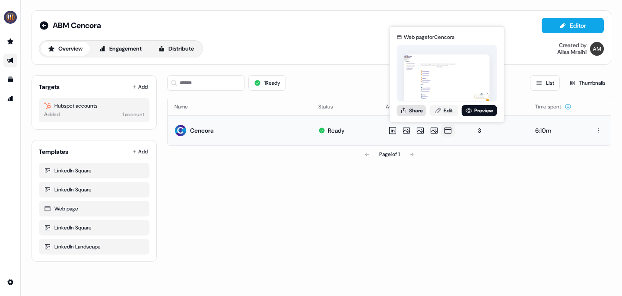
click at [419, 110] on button "Share" at bounding box center [411, 110] width 29 height 11
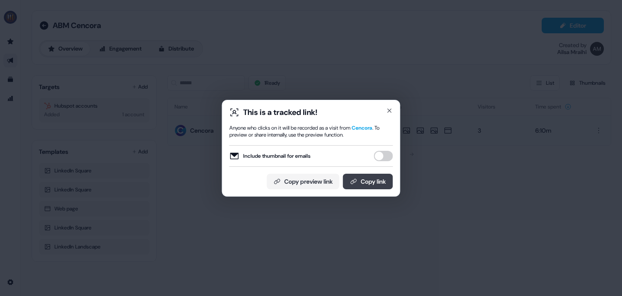
click at [364, 182] on button "Copy link" at bounding box center [368, 182] width 50 height 16
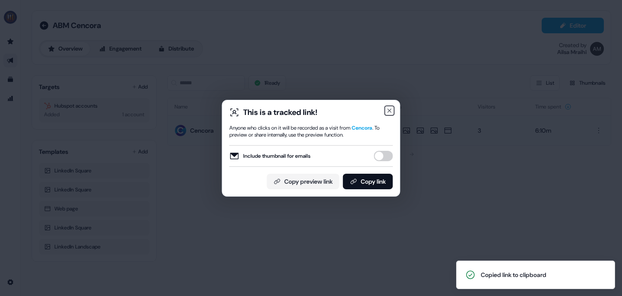
drag, startPoint x: 387, startPoint y: 108, endPoint x: 382, endPoint y: 108, distance: 5.6
click at [387, 108] on icon "button" at bounding box center [389, 110] width 7 height 7
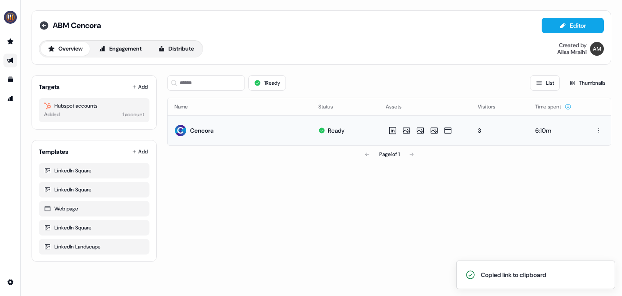
click at [44, 25] on icon at bounding box center [44, 25] width 9 height 9
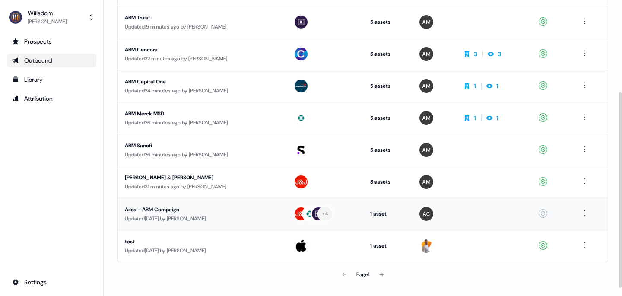
scroll to position [139, 0]
click at [159, 174] on div "[PERSON_NAME] & [PERSON_NAME]" at bounding box center [202, 178] width 155 height 9
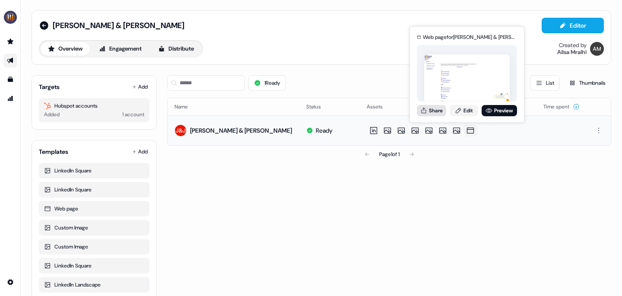
click at [441, 111] on button "Share" at bounding box center [431, 110] width 29 height 11
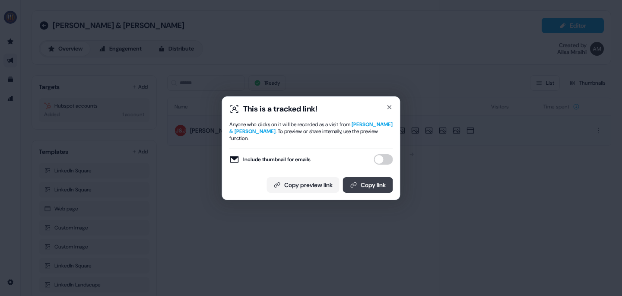
click at [375, 178] on button "Copy link" at bounding box center [368, 185] width 50 height 16
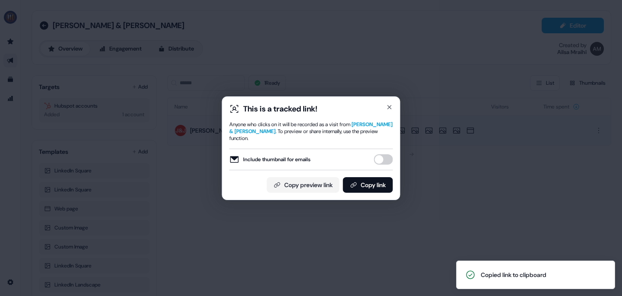
click at [386, 112] on div "This is a tracked link!" at bounding box center [311, 109] width 164 height 10
click at [388, 111] on icon "button" at bounding box center [389, 107] width 7 height 7
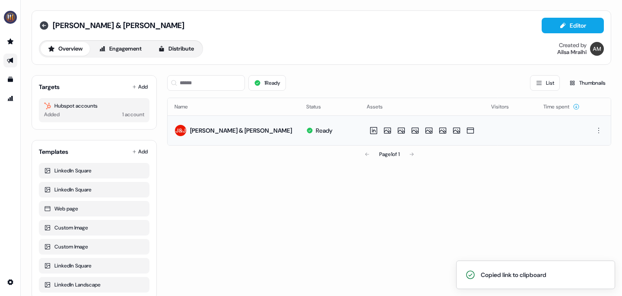
click at [43, 27] on icon at bounding box center [44, 25] width 9 height 9
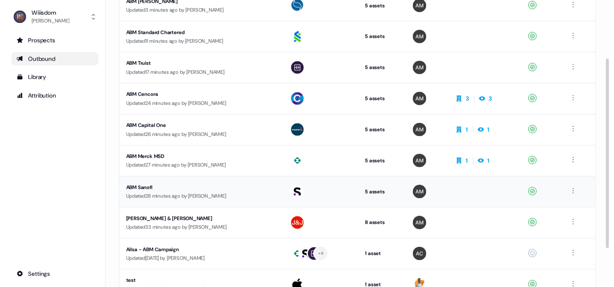
scroll to position [92, 0]
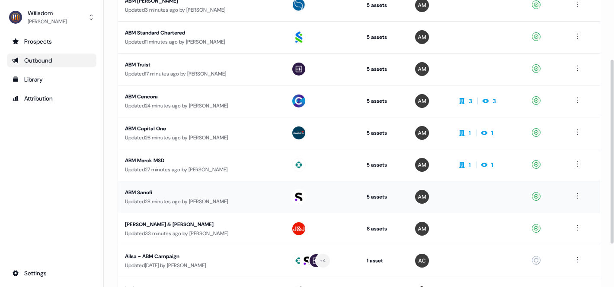
click at [137, 192] on div "ABM Sanofi" at bounding box center [201, 192] width 152 height 9
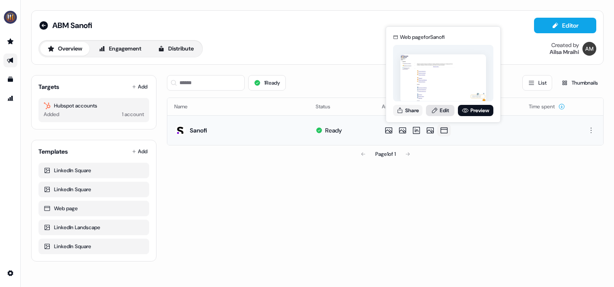
click at [442, 113] on link "Edit" at bounding box center [440, 110] width 29 height 11
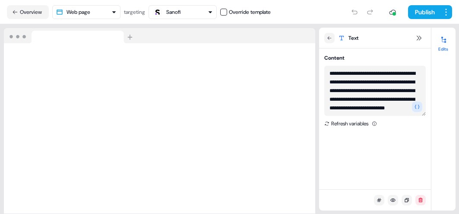
click at [336, 109] on textarea "**********" at bounding box center [376, 91] width 102 height 50
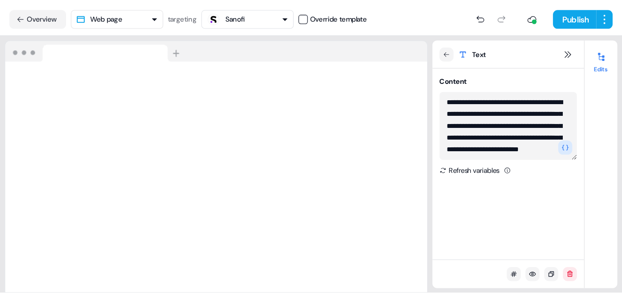
scroll to position [9, 0]
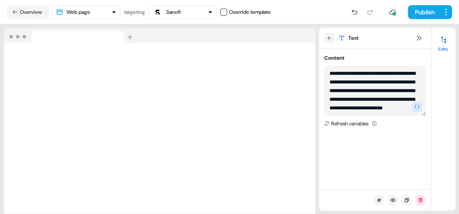
click at [402, 102] on textarea "**********" at bounding box center [376, 91] width 102 height 50
type textarea "**********"
click at [419, 14] on button "Publish" at bounding box center [424, 12] width 32 height 14
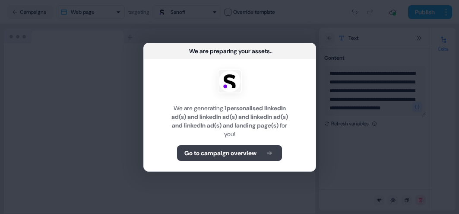
click at [190, 153] on b "Go to campaign overview" at bounding box center [221, 153] width 72 height 9
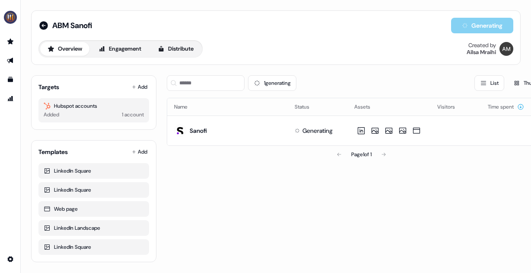
click at [9, 271] on div "side nav menu" at bounding box center [10, 136] width 21 height 273
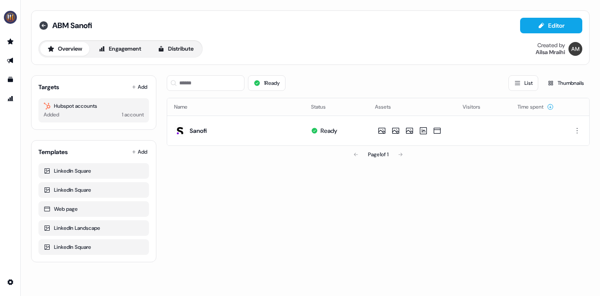
click at [45, 26] on icon at bounding box center [43, 25] width 9 height 9
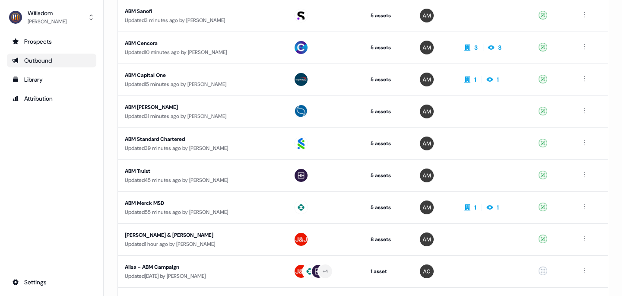
scroll to position [96, 0]
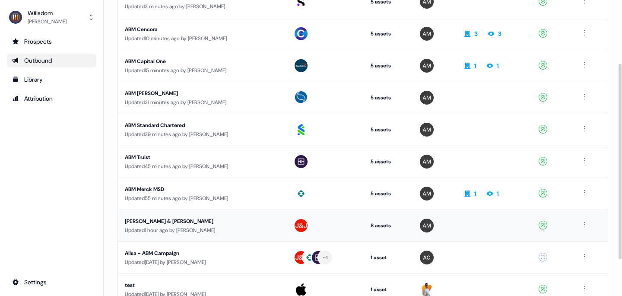
click at [161, 221] on div "[PERSON_NAME] & [PERSON_NAME]" at bounding box center [202, 221] width 155 height 9
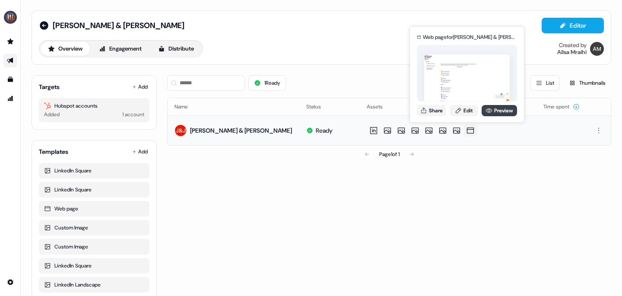
click at [496, 109] on link "Preview" at bounding box center [499, 110] width 35 height 11
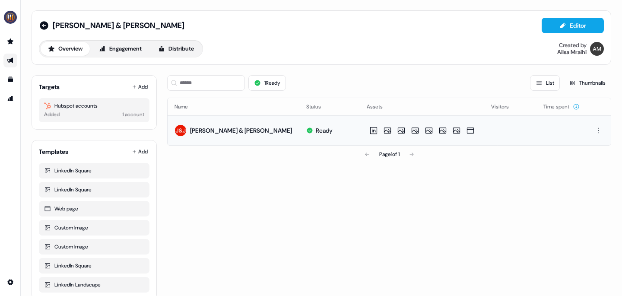
click at [273, 172] on div "1 Ready List Thumbnails Name Status Assets Visitors Time spent Johnson & Johnso…" at bounding box center [389, 184] width 444 height 232
click at [45, 27] on icon at bounding box center [44, 25] width 9 height 9
